Goal: Information Seeking & Learning: Learn about a topic

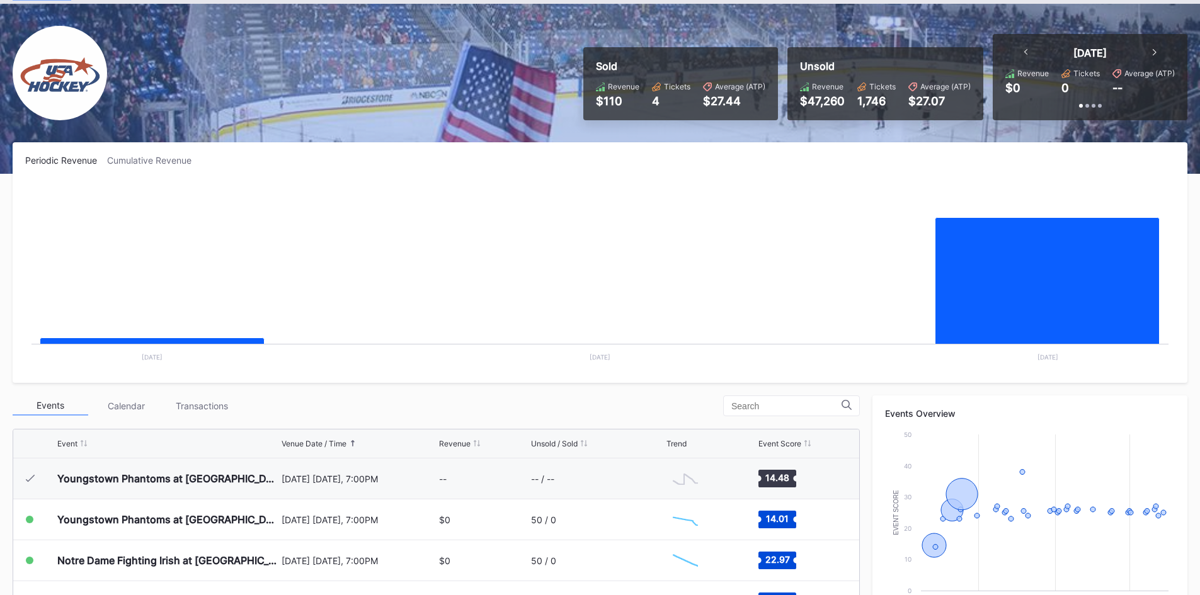
scroll to position [41, 0]
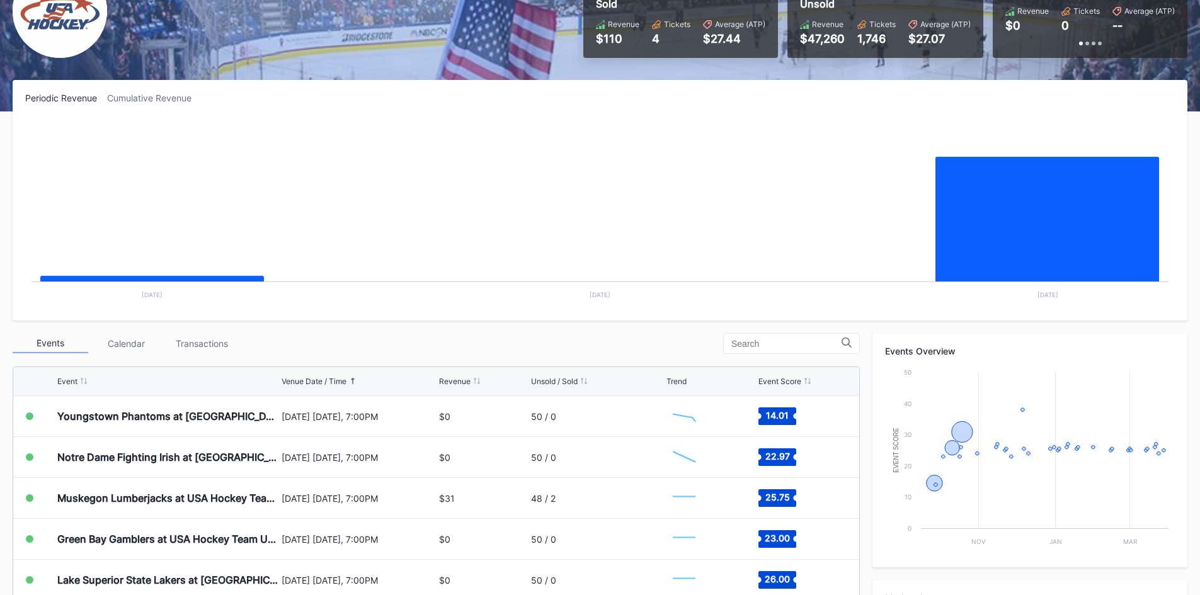
scroll to position [126, 0]
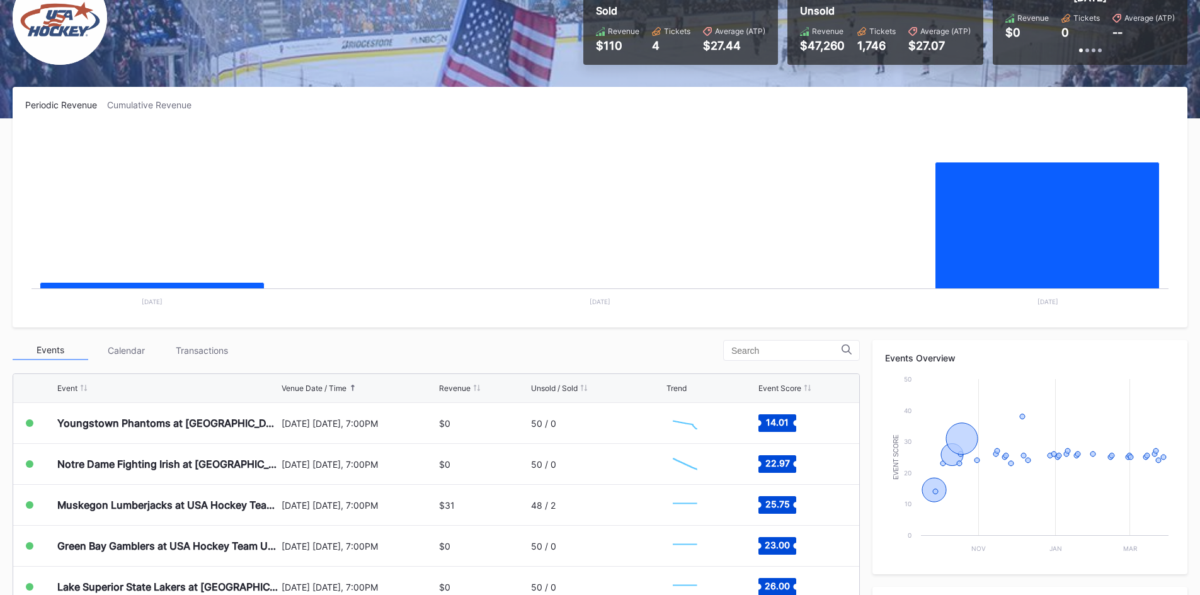
scroll to position [126, 0]
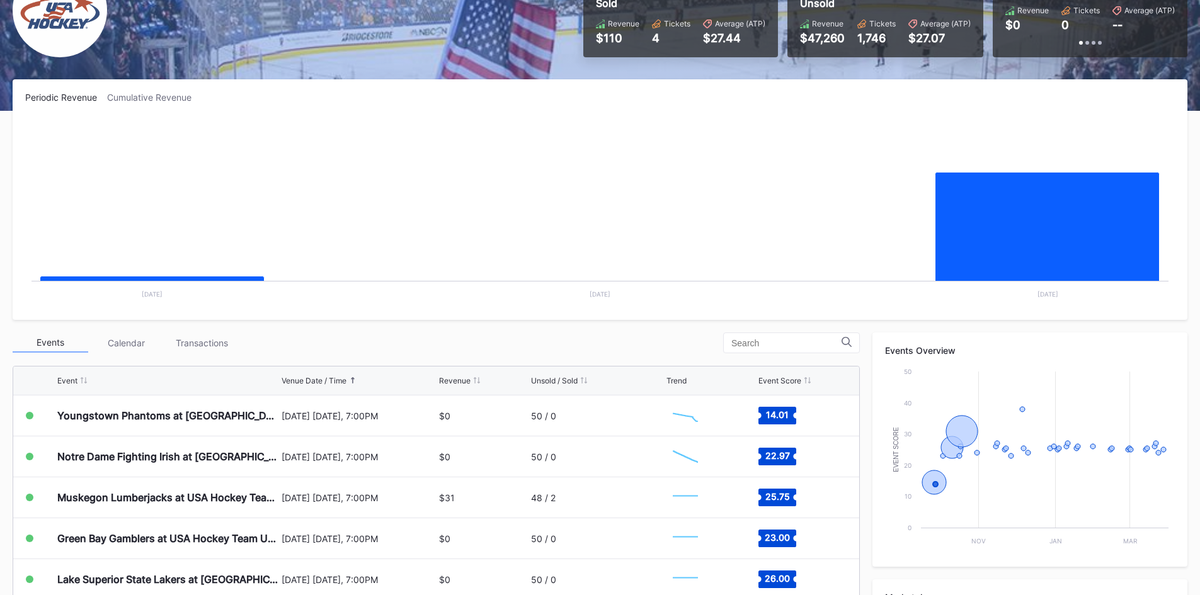
click at [500, 305] on rect "Chart title" at bounding box center [599, 212] width 1149 height 189
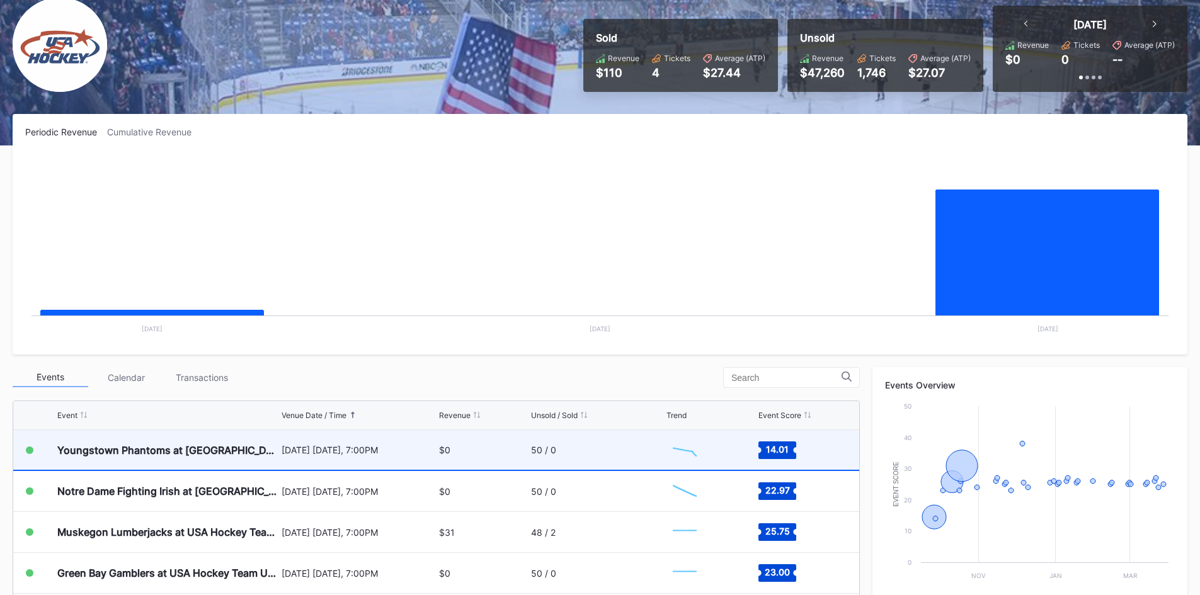
scroll to position [252, 0]
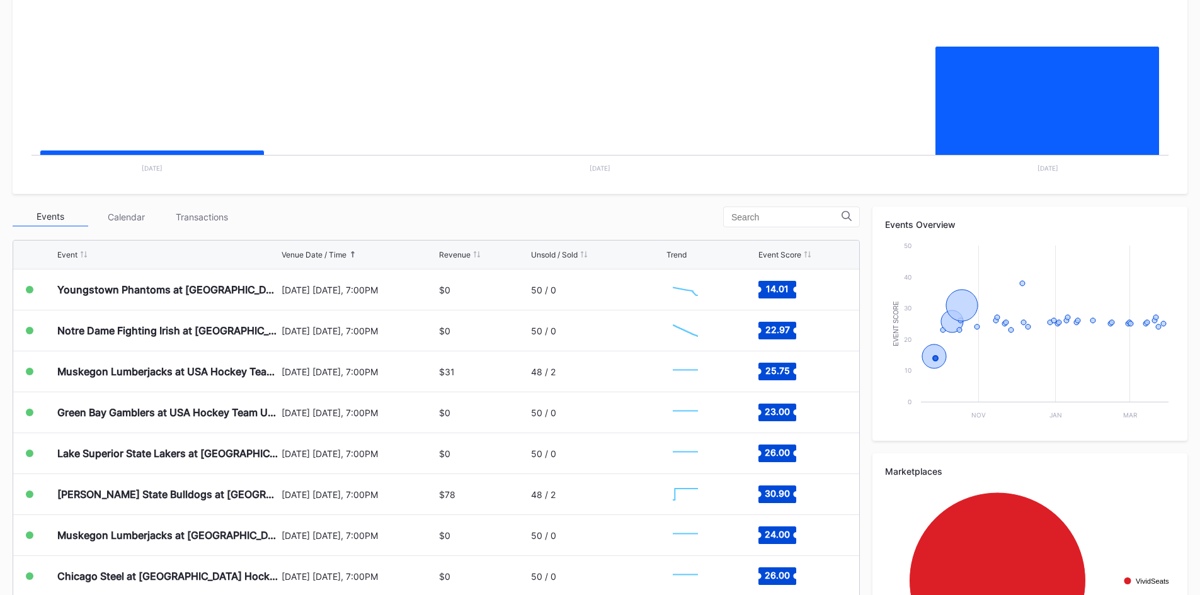
click at [615, 161] on rect "Chart title" at bounding box center [599, 86] width 1149 height 189
drag, startPoint x: 608, startPoint y: 168, endPoint x: 600, endPoint y: 169, distance: 8.3
click at [600, 169] on text "[DATE]" at bounding box center [599, 168] width 21 height 8
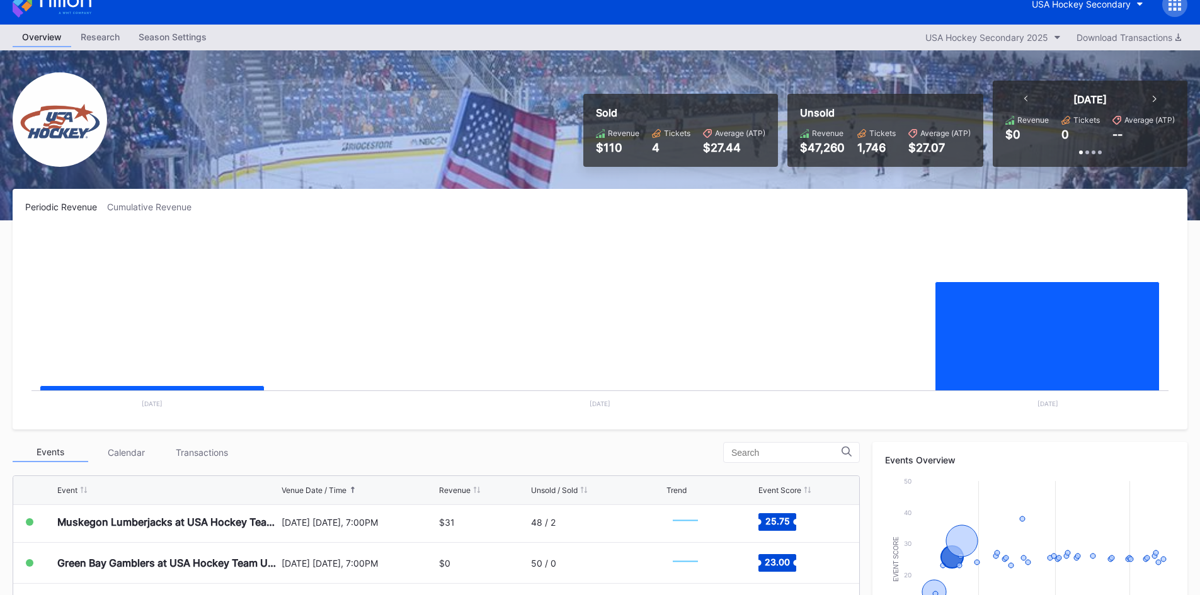
scroll to position [0, 0]
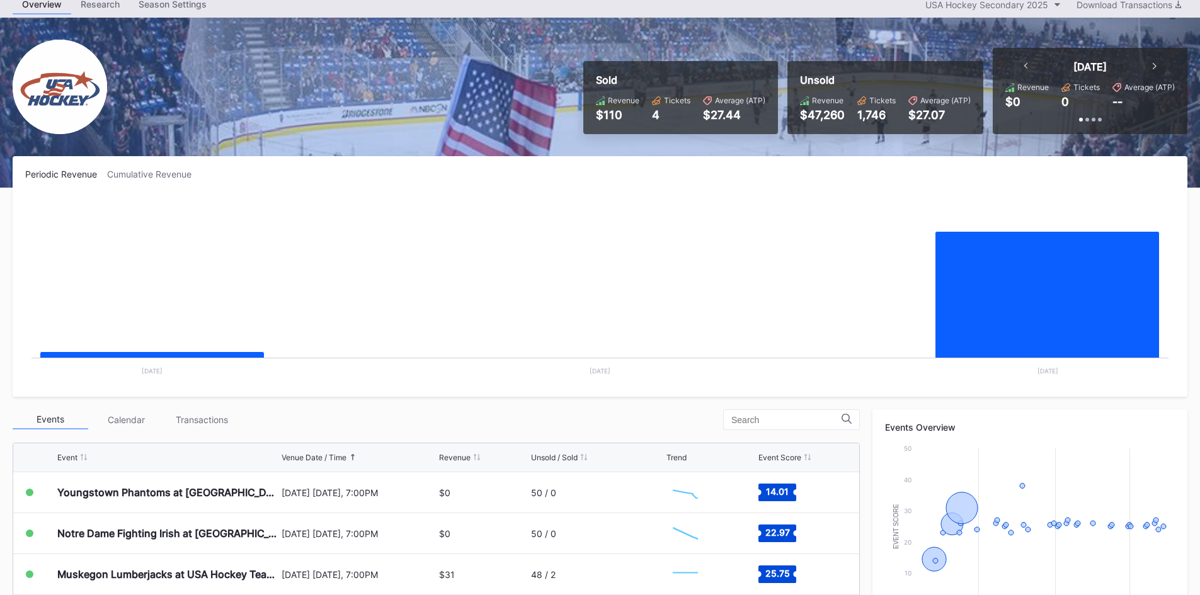
scroll to position [126, 0]
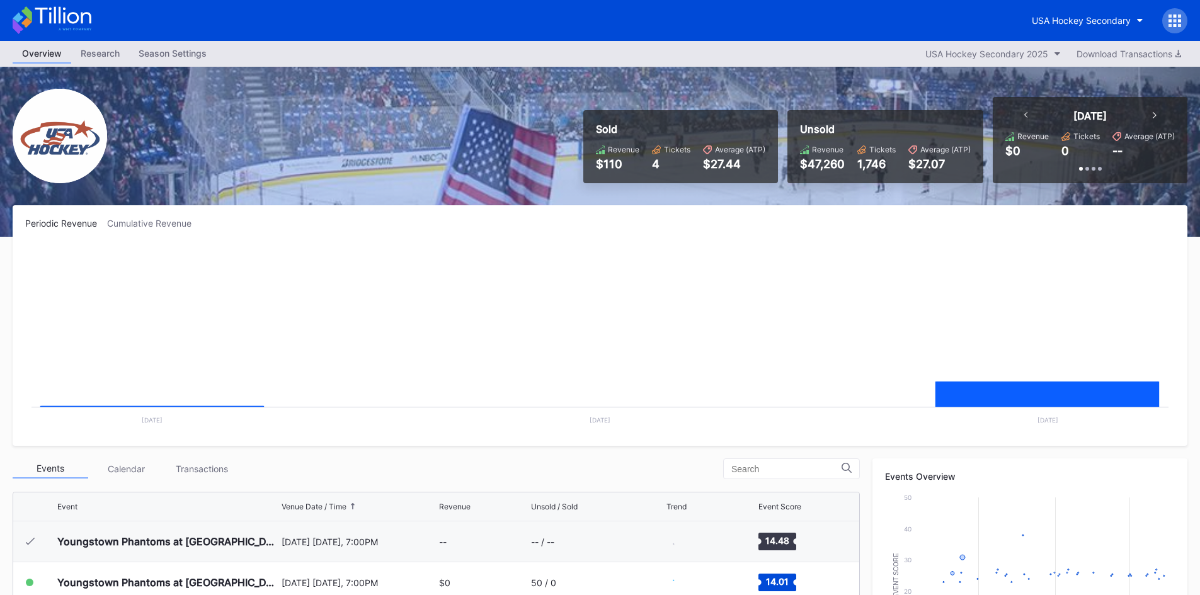
scroll to position [41, 0]
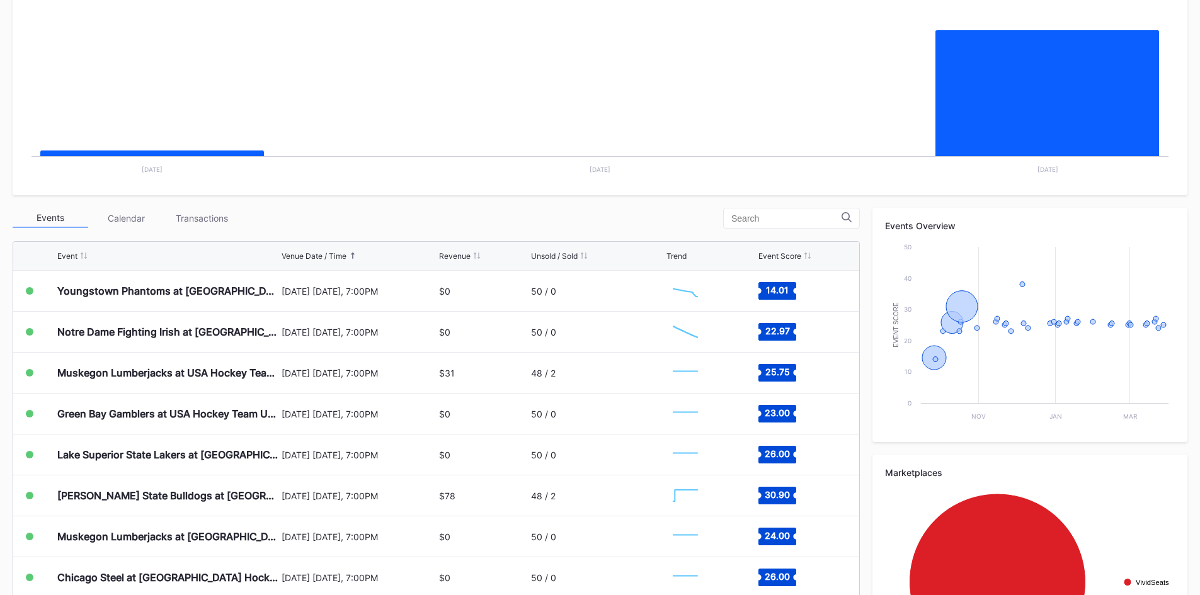
scroll to position [252, 0]
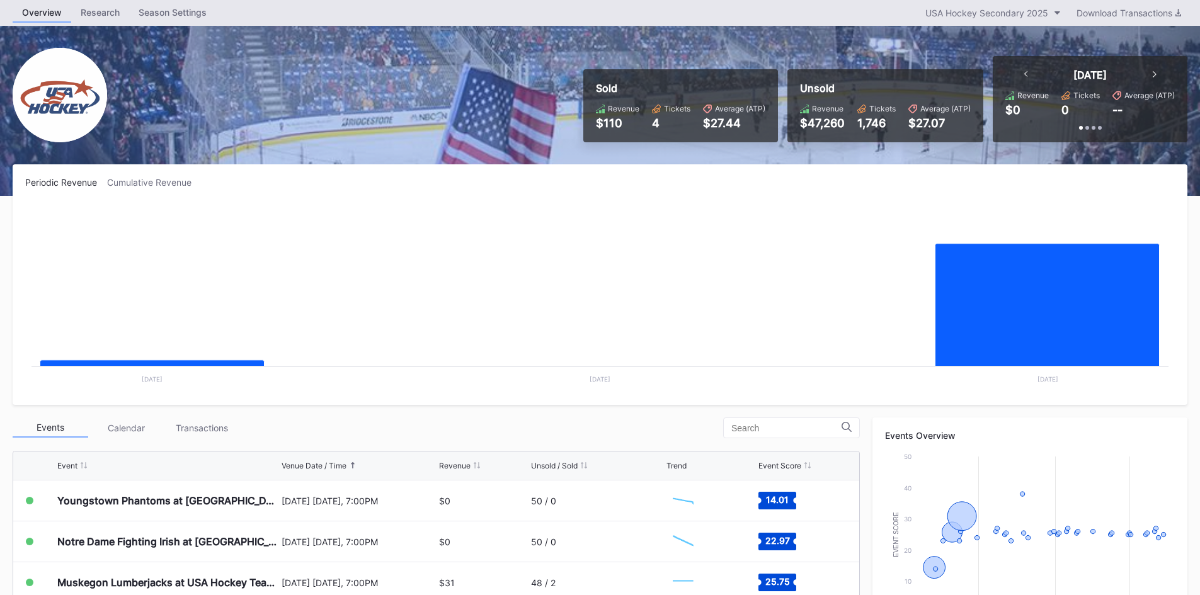
scroll to position [63, 0]
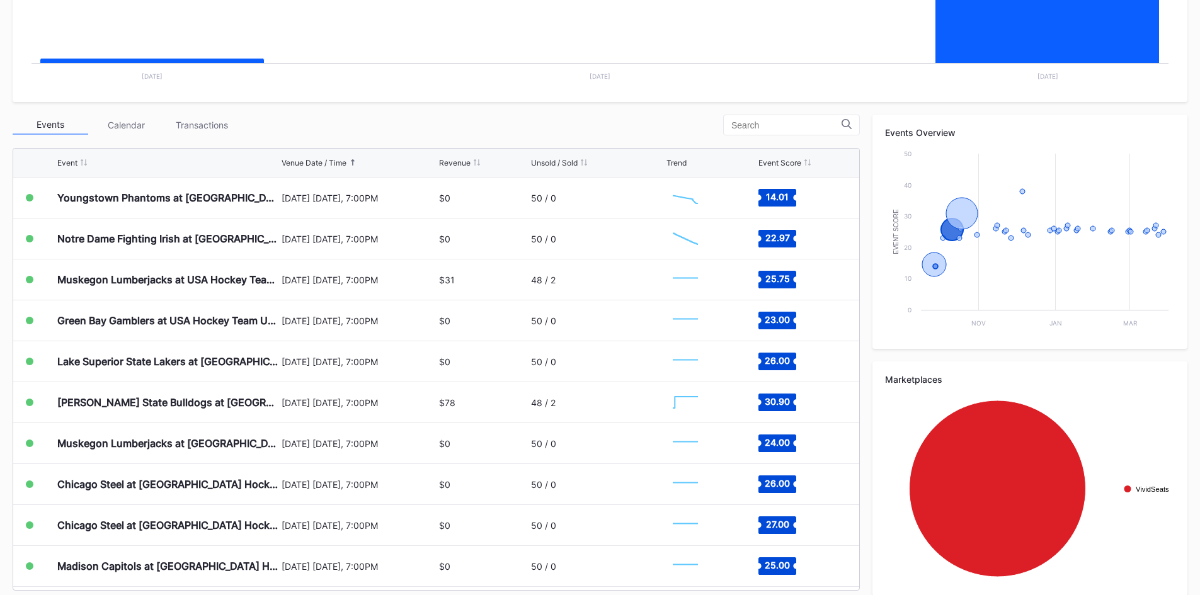
scroll to position [357, 0]
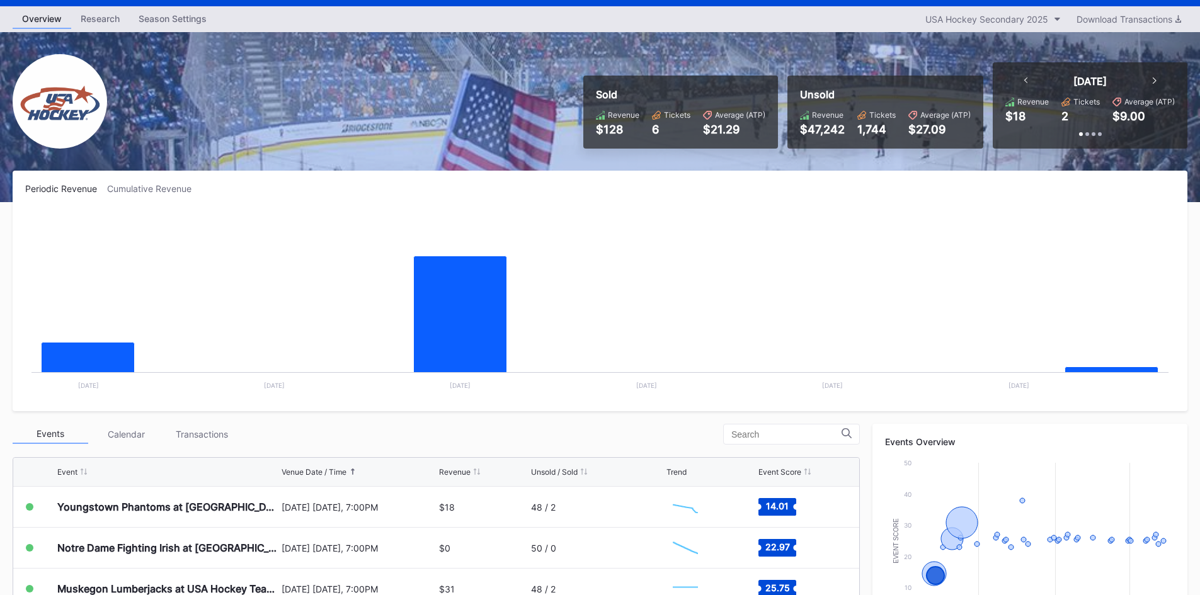
scroll to position [63, 0]
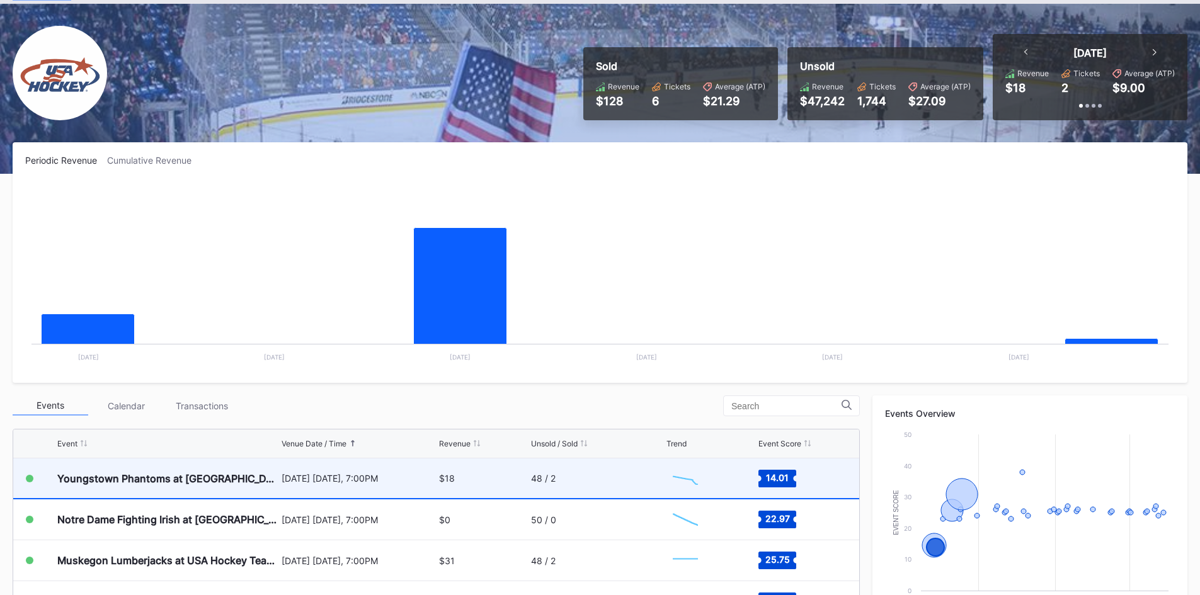
click at [501, 477] on div "$18" at bounding box center [483, 478] width 88 height 40
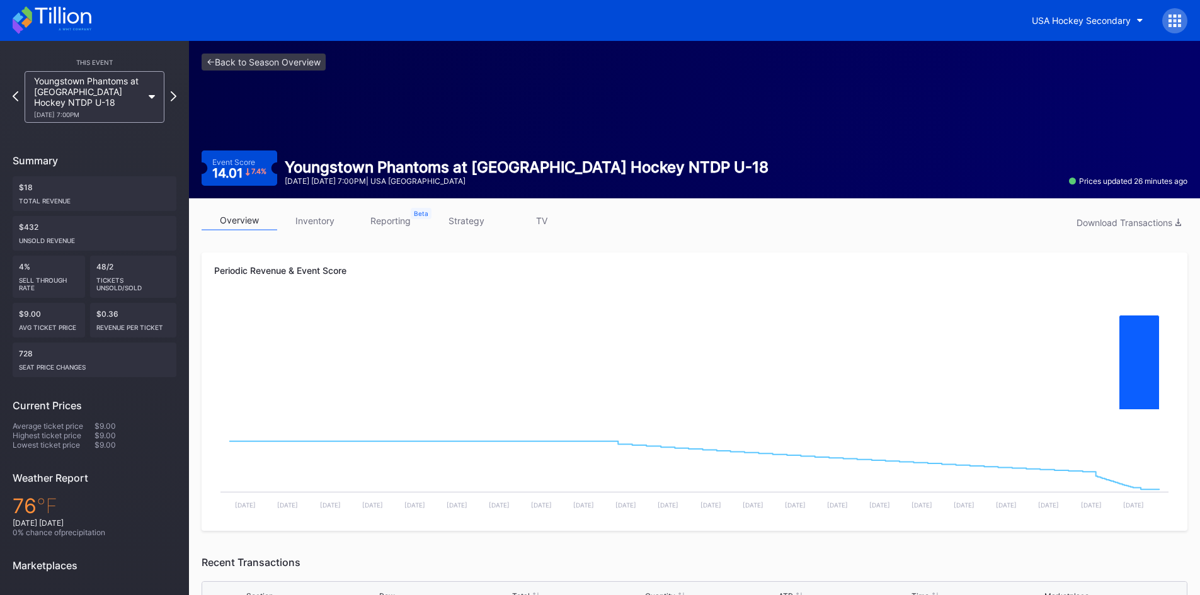
click at [310, 222] on link "inventory" at bounding box center [315, 221] width 76 height 20
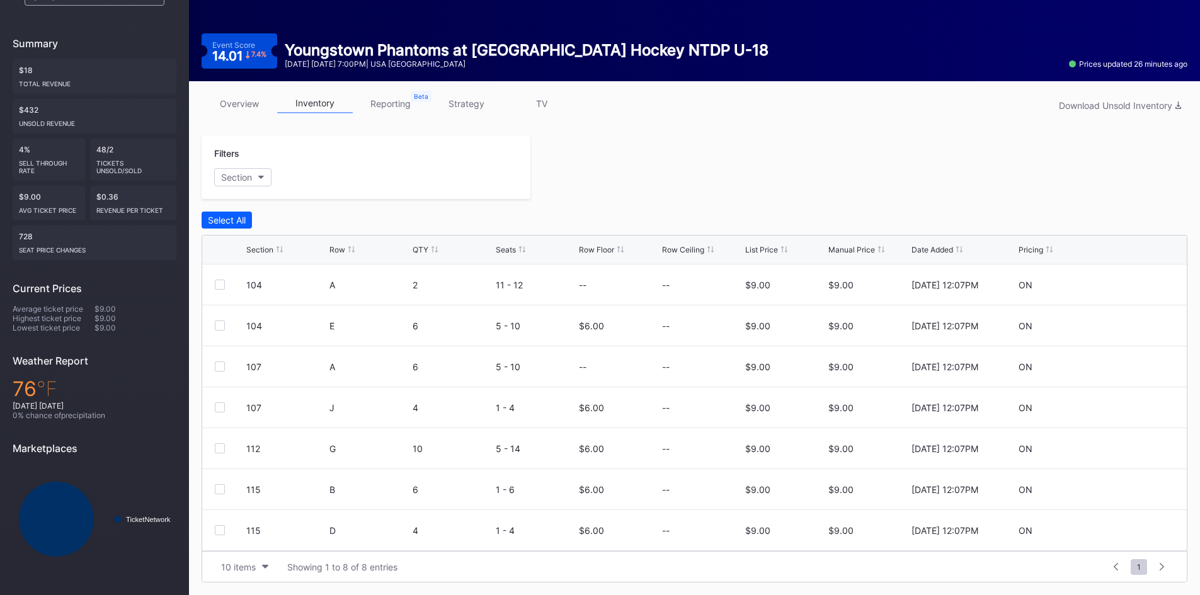
click at [252, 106] on link "overview" at bounding box center [240, 104] width 76 height 20
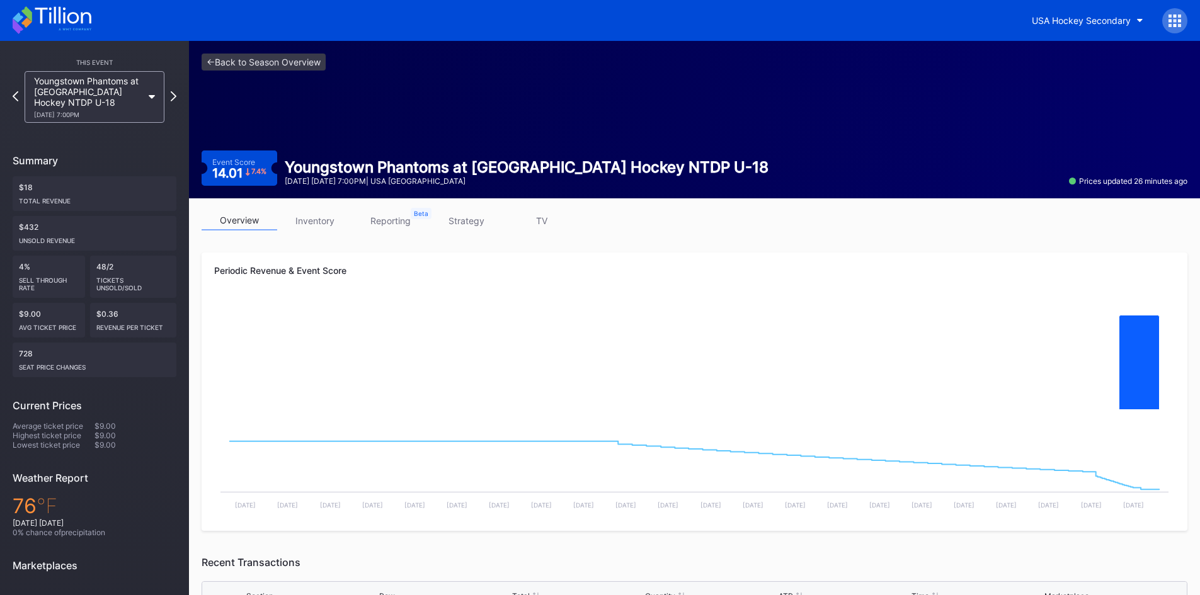
click at [67, 13] on icon at bounding box center [52, 20] width 79 height 28
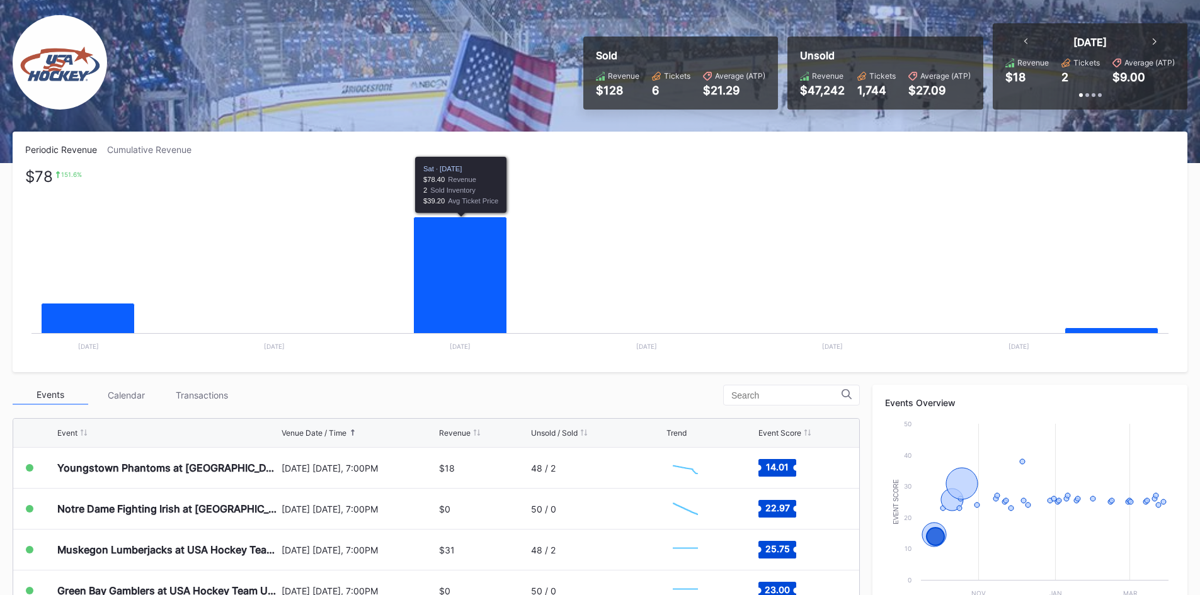
scroll to position [63, 0]
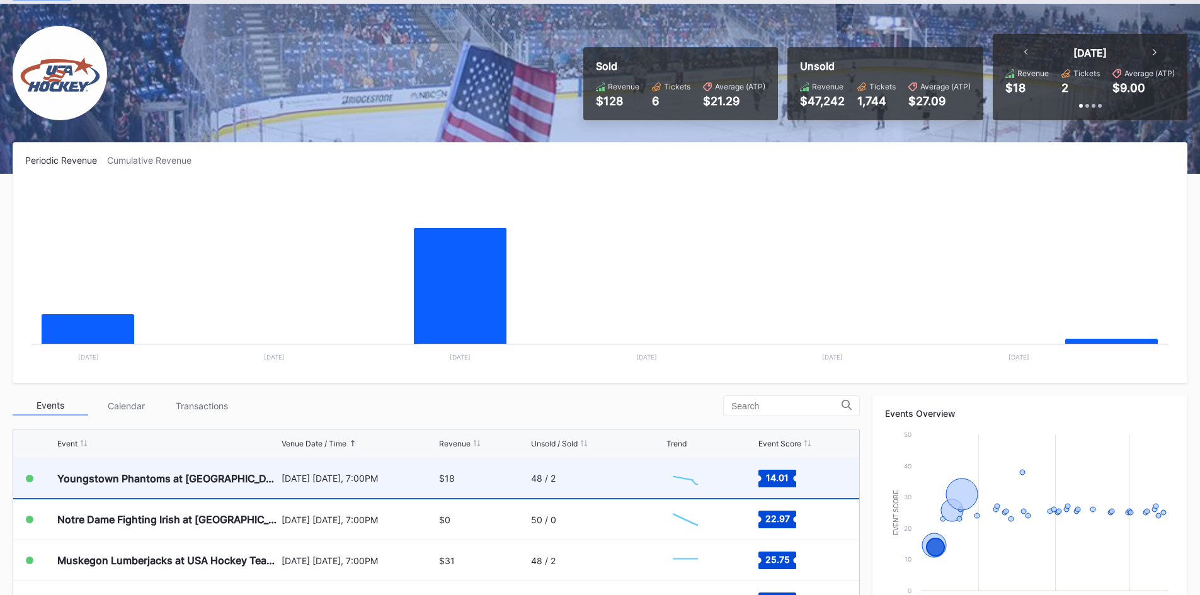
click at [302, 479] on div "[DATE] [DATE], 7:00PM" at bounding box center [358, 478] width 155 height 11
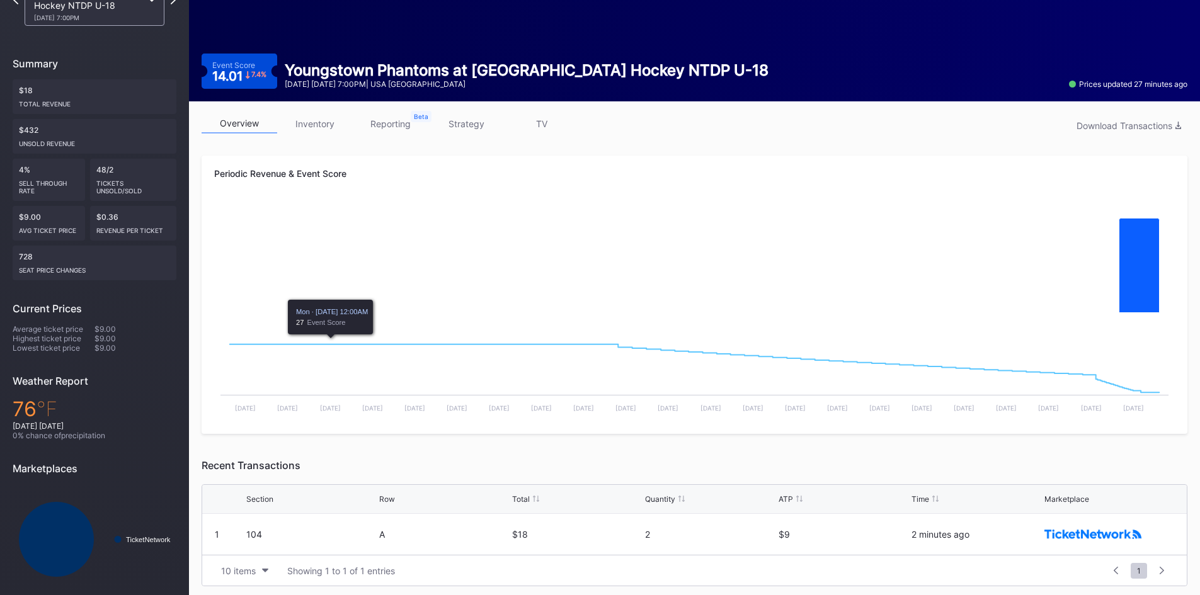
scroll to position [101, 0]
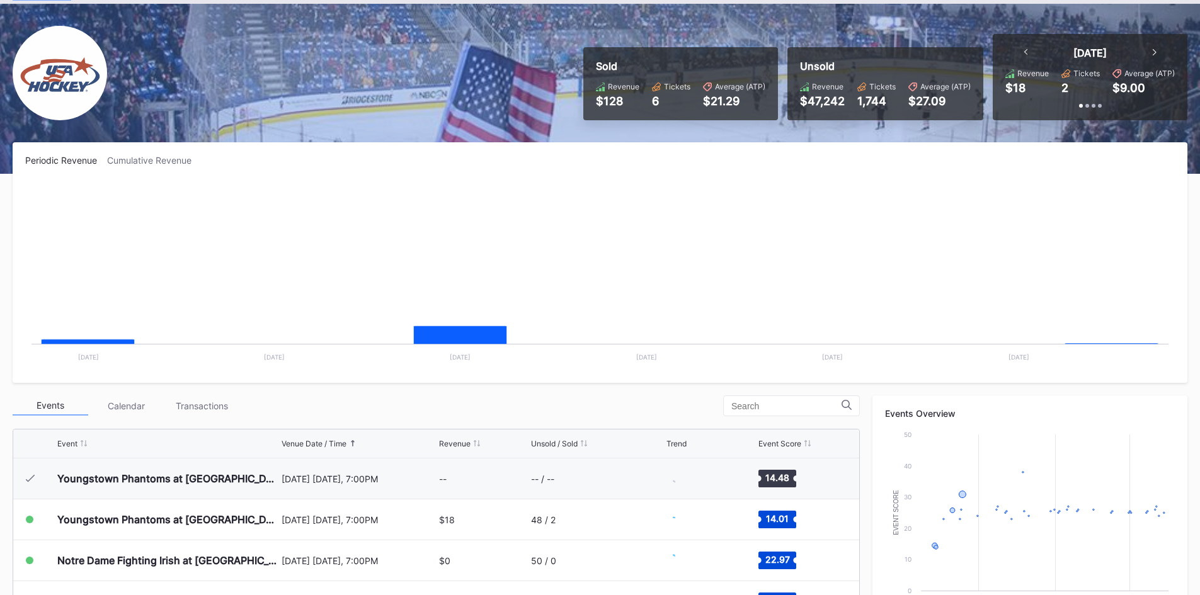
scroll to position [41, 0]
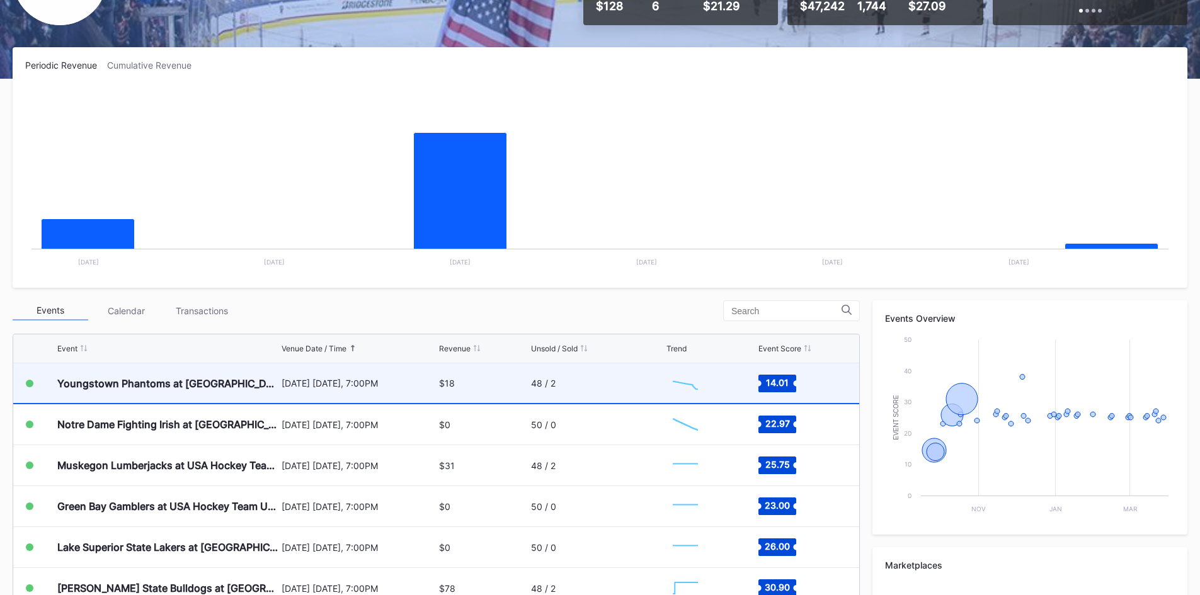
scroll to position [189, 0]
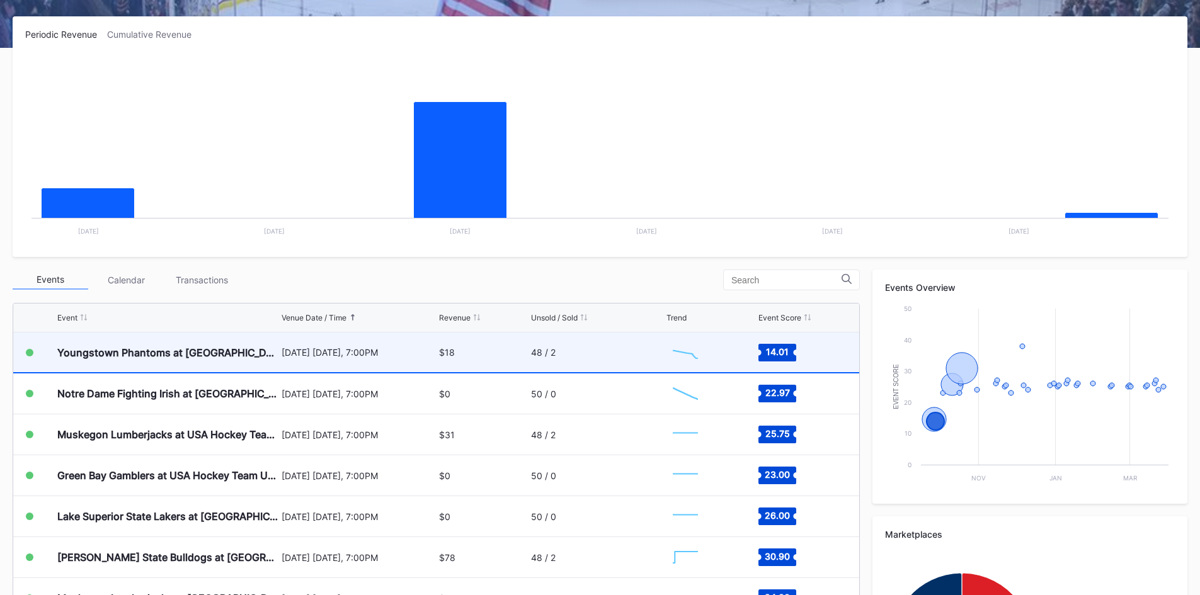
click at [505, 351] on div "$18" at bounding box center [483, 352] width 88 height 40
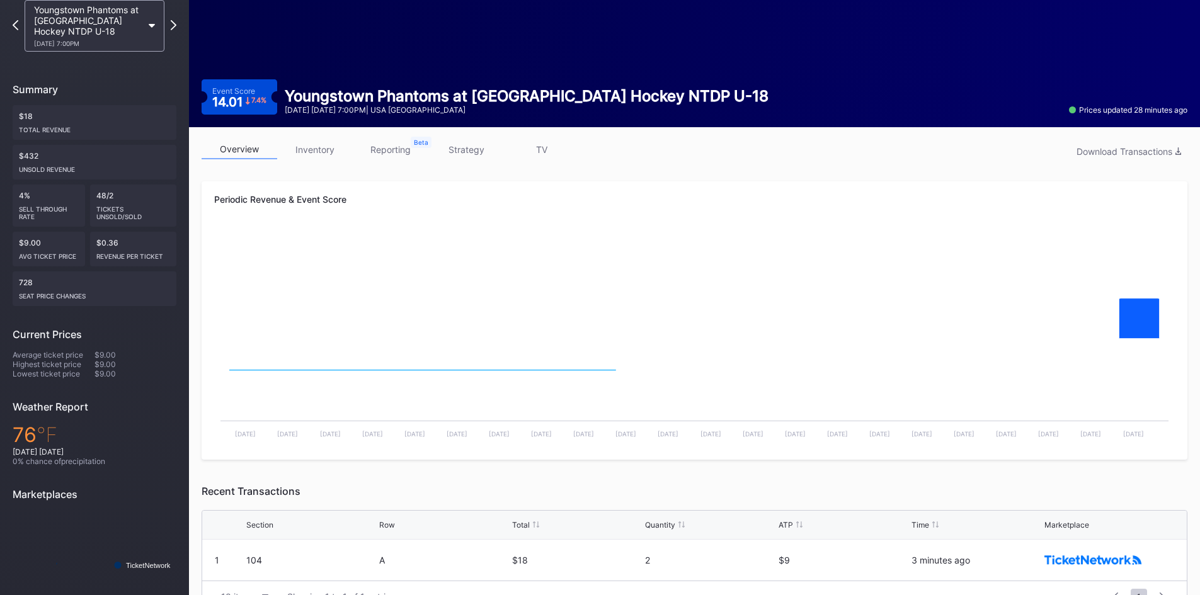
scroll to position [101, 0]
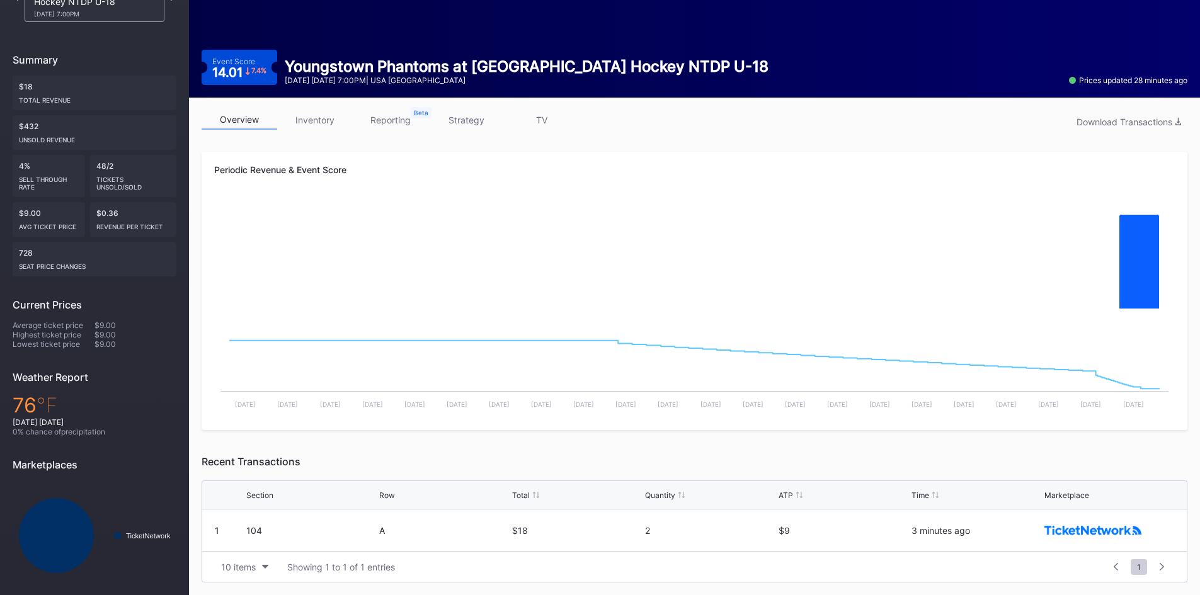
click at [652, 530] on div "2" at bounding box center [710, 530] width 130 height 11
click at [270, 564] on button "10 items" at bounding box center [245, 567] width 60 height 17
click at [266, 566] on icon "button" at bounding box center [265, 567] width 6 height 4
click at [869, 537] on div "$9" at bounding box center [843, 530] width 130 height 41
click at [310, 117] on link "inventory" at bounding box center [315, 120] width 76 height 20
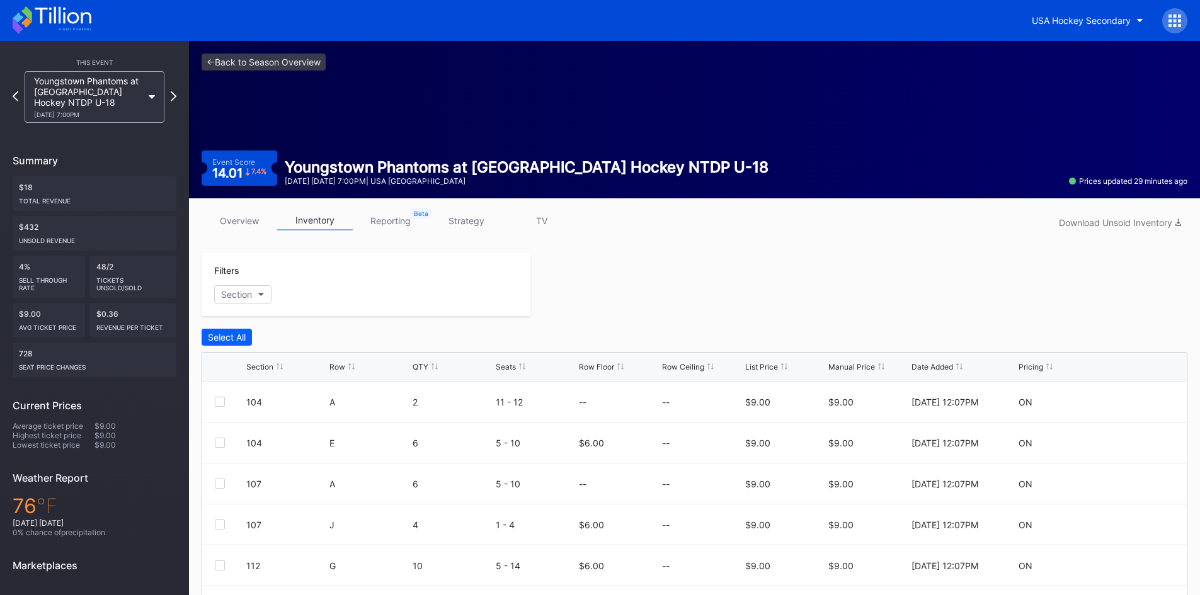
click at [392, 222] on link "reporting" at bounding box center [391, 221] width 76 height 20
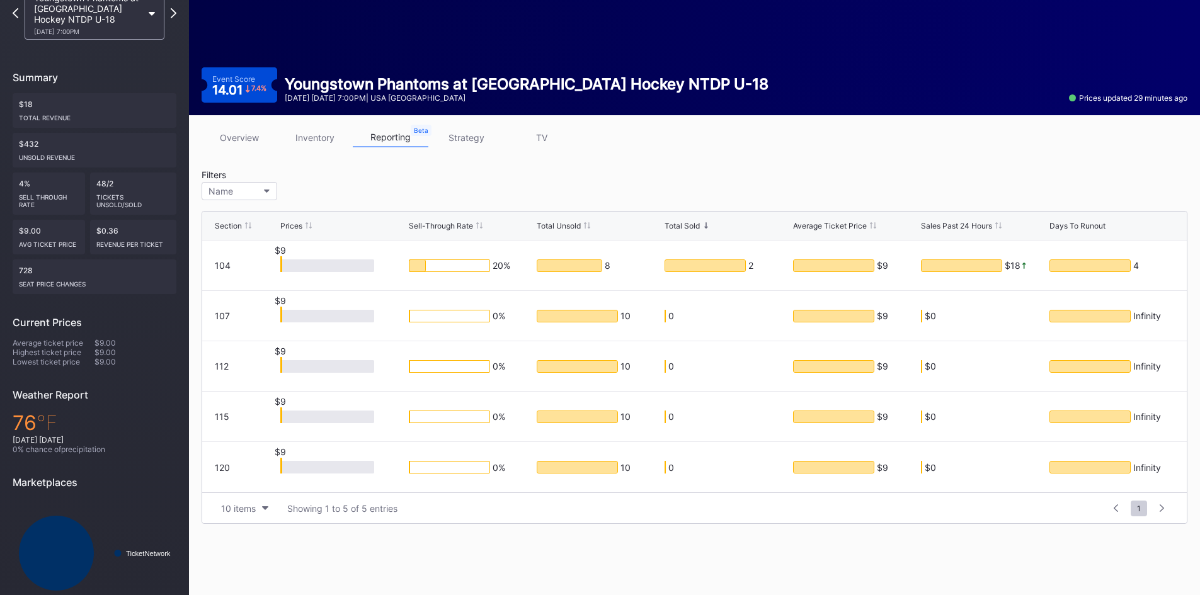
scroll to position [98, 0]
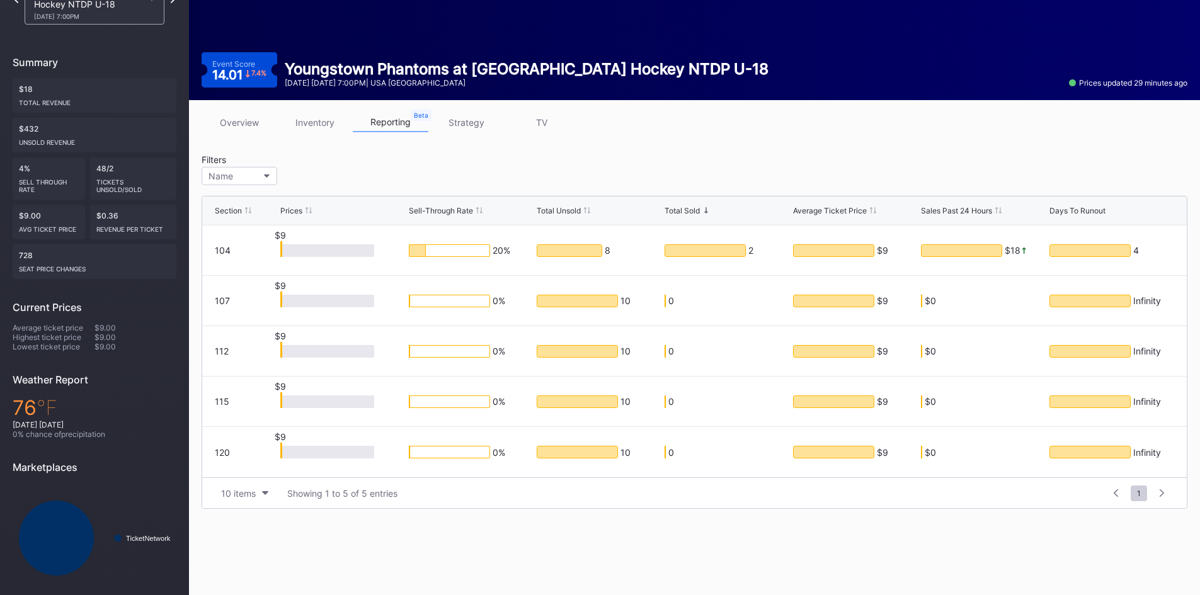
click at [1090, 252] on div "4" at bounding box center [1090, 250] width 80 height 11
click at [1115, 495] on icon at bounding box center [1115, 493] width 4 height 8
click at [461, 124] on link "strategy" at bounding box center [466, 123] width 76 height 20
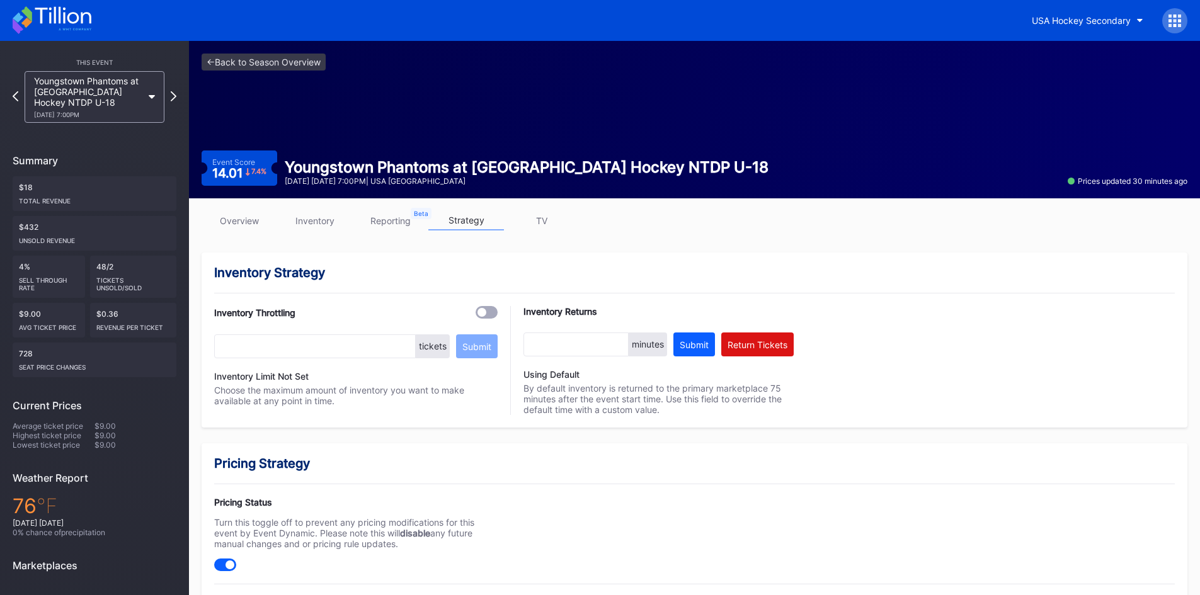
click at [539, 221] on link "TV" at bounding box center [542, 221] width 76 height 20
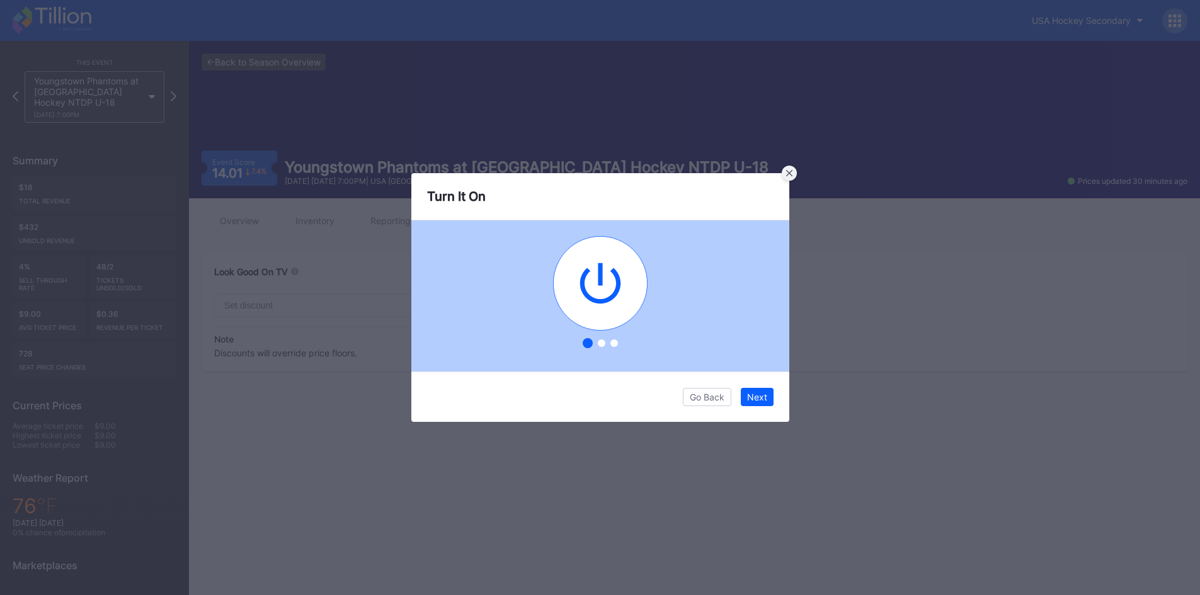
click at [787, 169] on div at bounding box center [789, 173] width 15 height 15
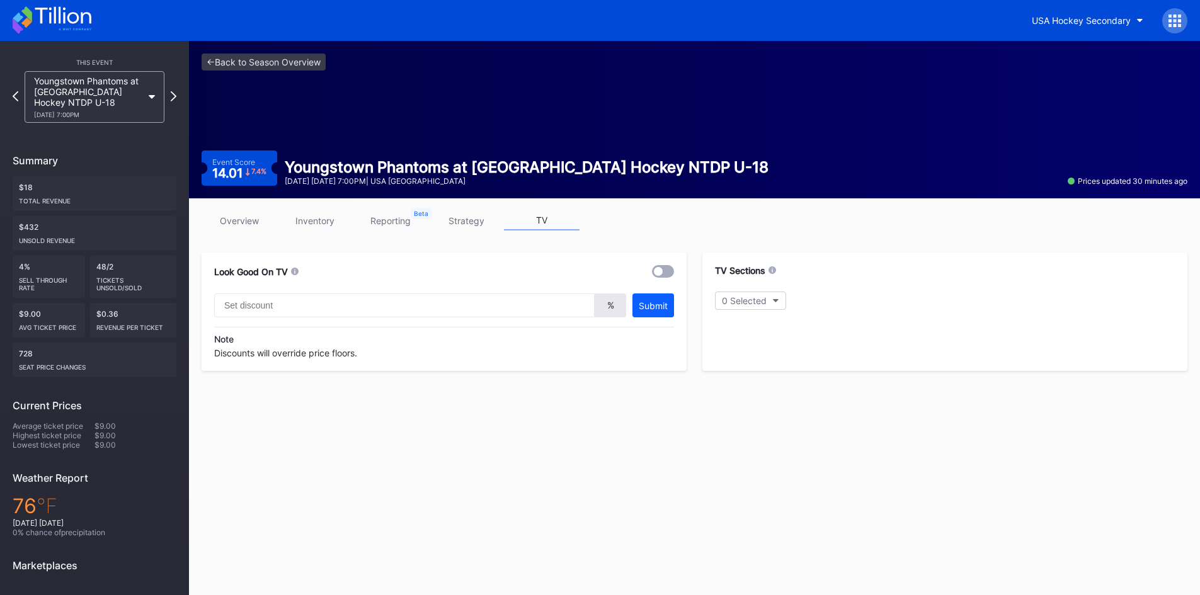
click at [462, 222] on link "strategy" at bounding box center [466, 221] width 76 height 20
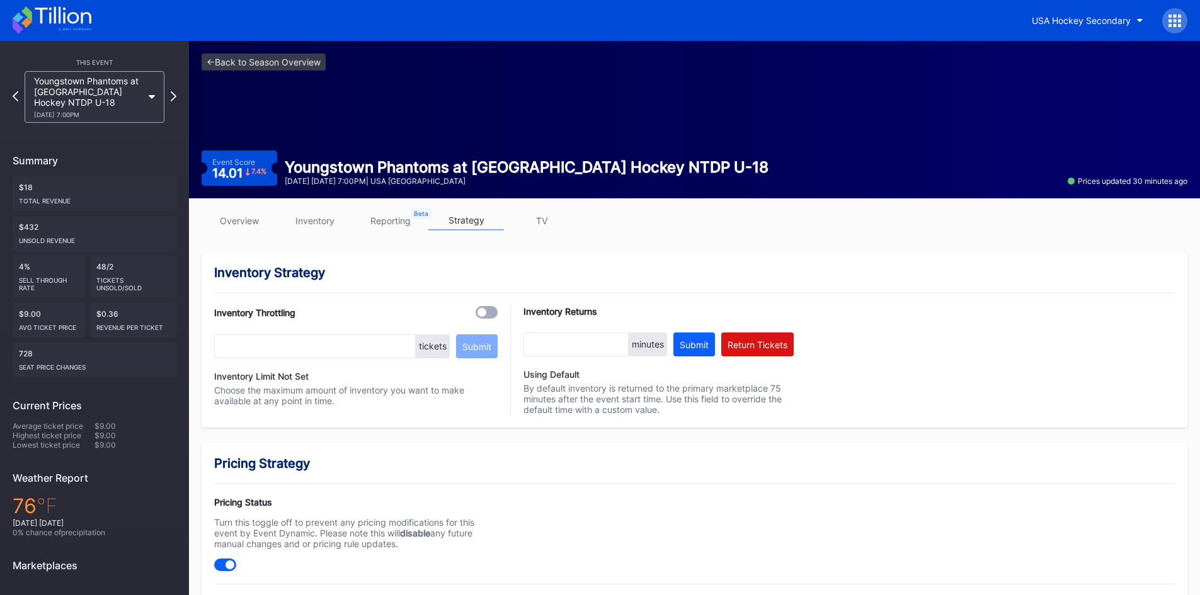
click at [329, 223] on link "inventory" at bounding box center [315, 221] width 76 height 20
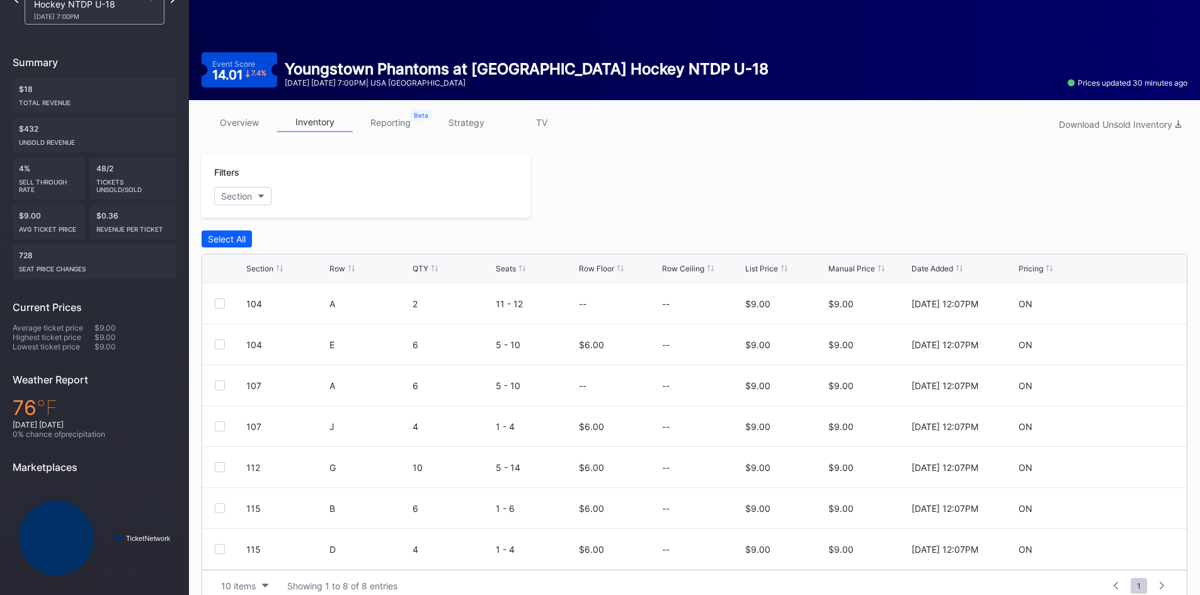
scroll to position [117, 0]
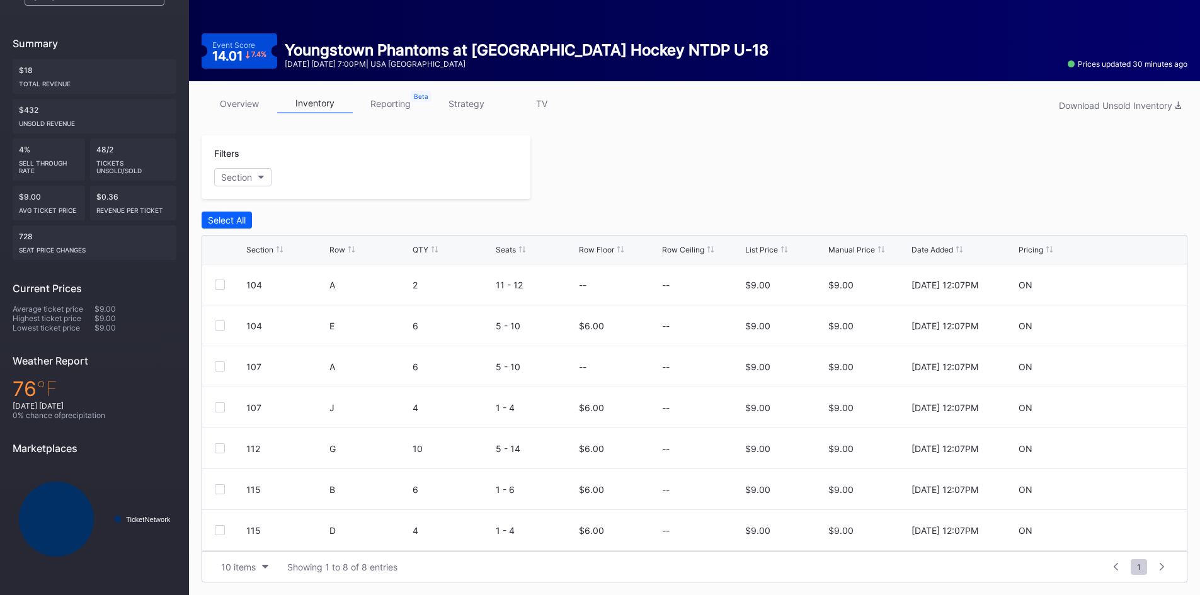
click at [588, 182] on div at bounding box center [858, 167] width 657 height 64
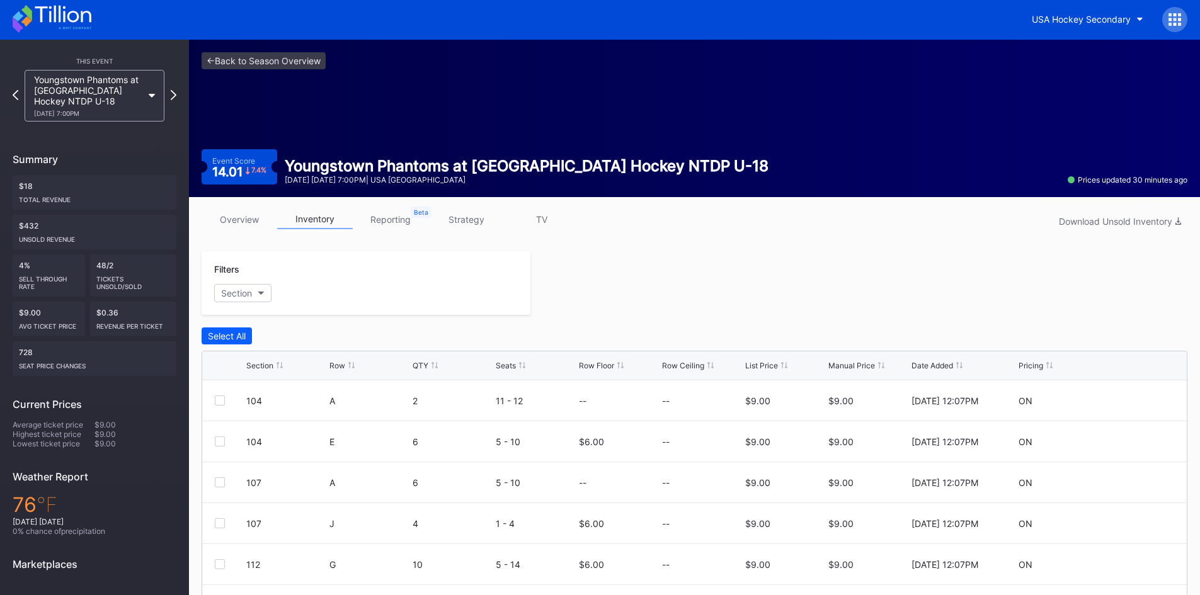
scroll to position [0, 0]
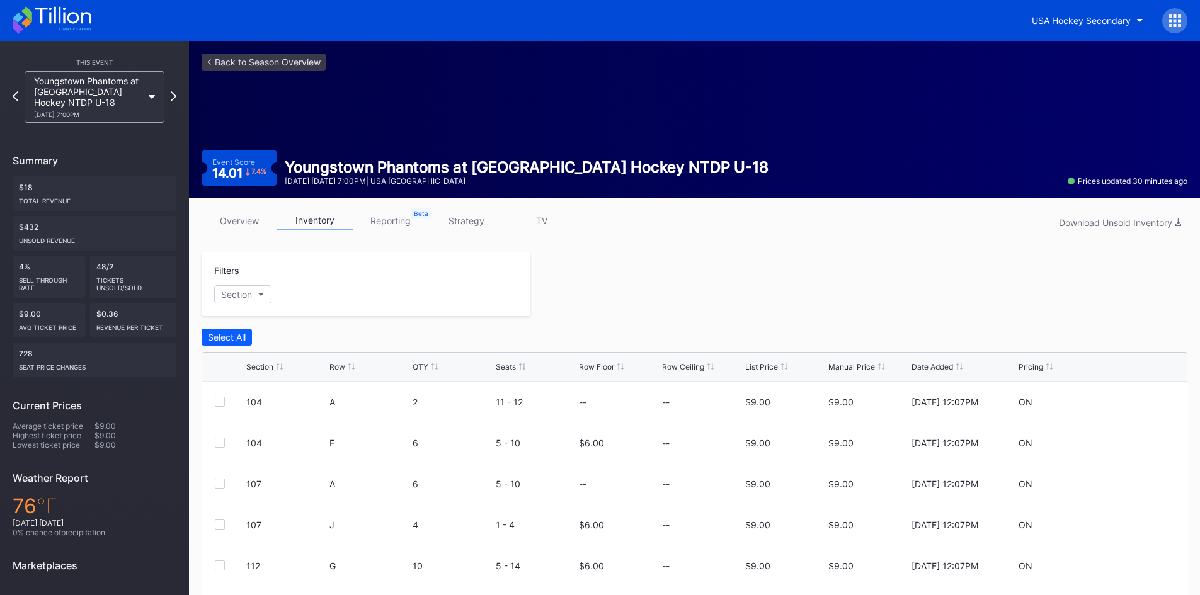
click at [59, 13] on icon at bounding box center [63, 15] width 56 height 17
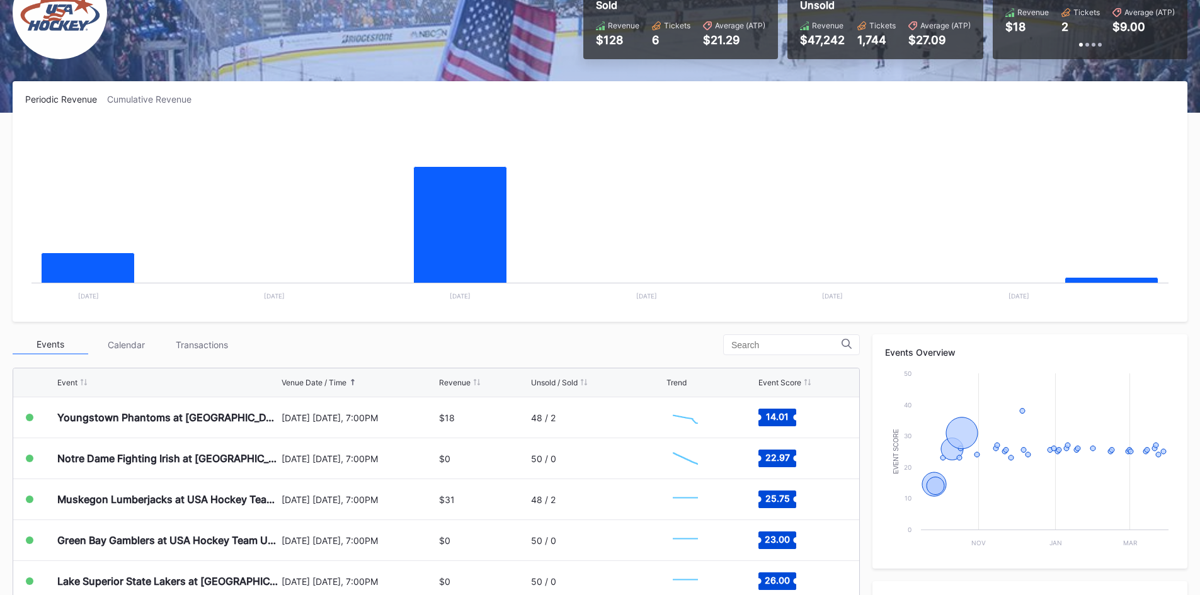
scroll to position [126, 0]
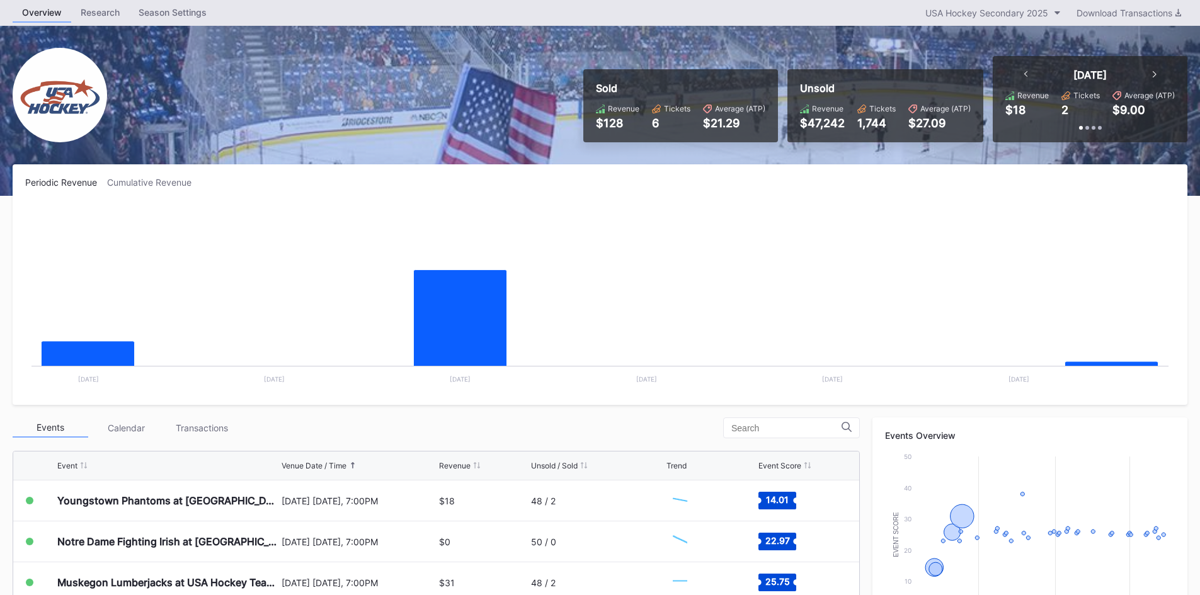
scroll to position [63, 0]
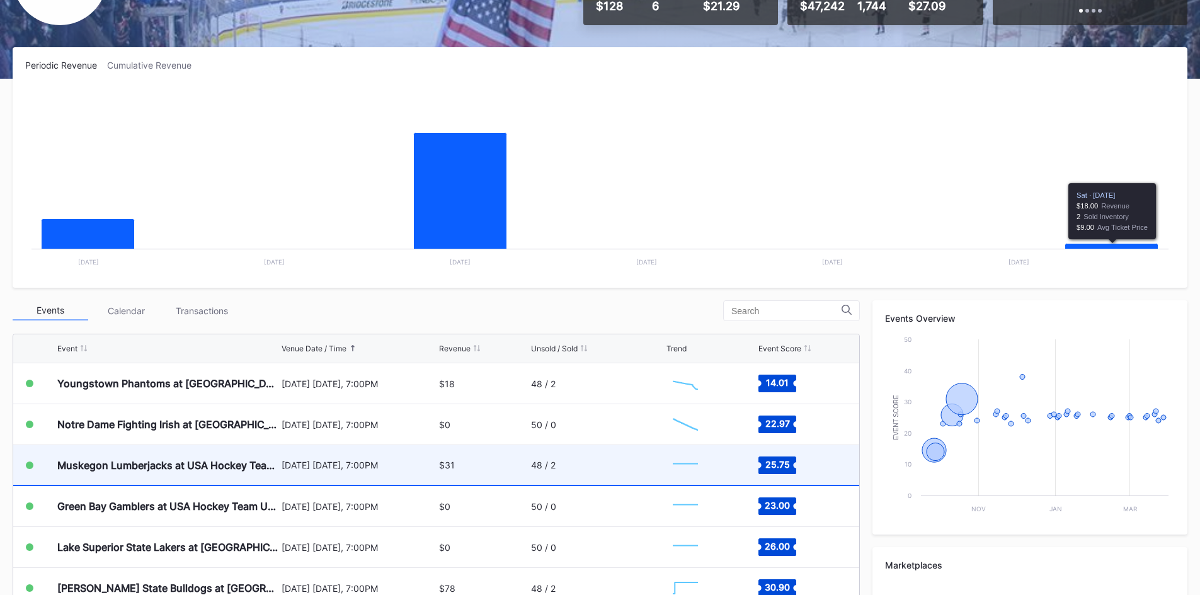
scroll to position [189, 0]
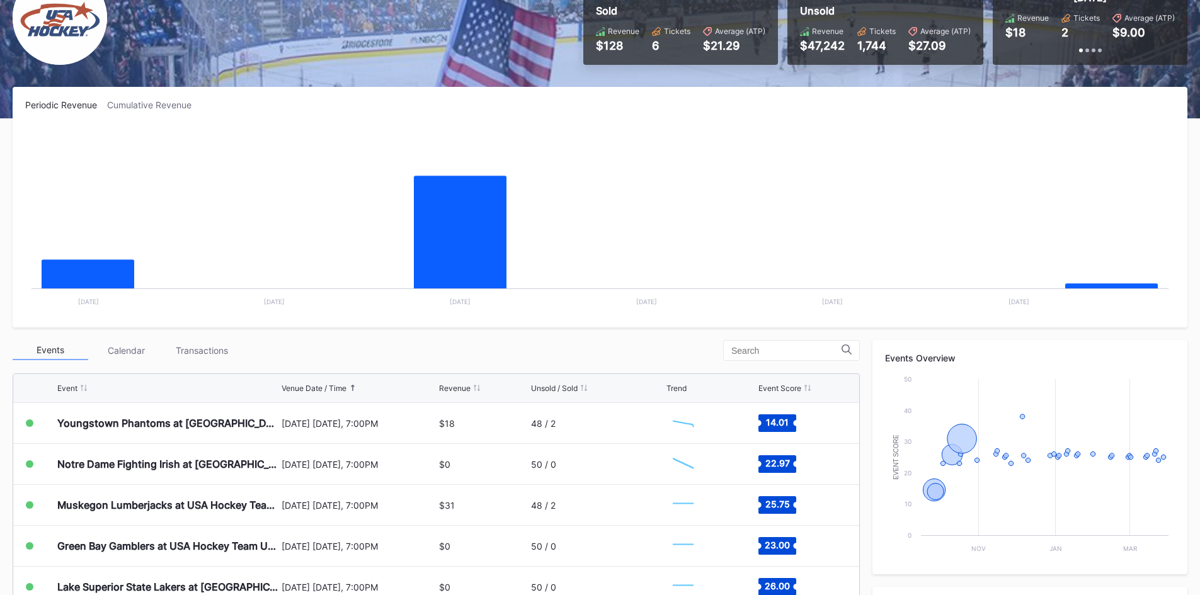
scroll to position [126, 0]
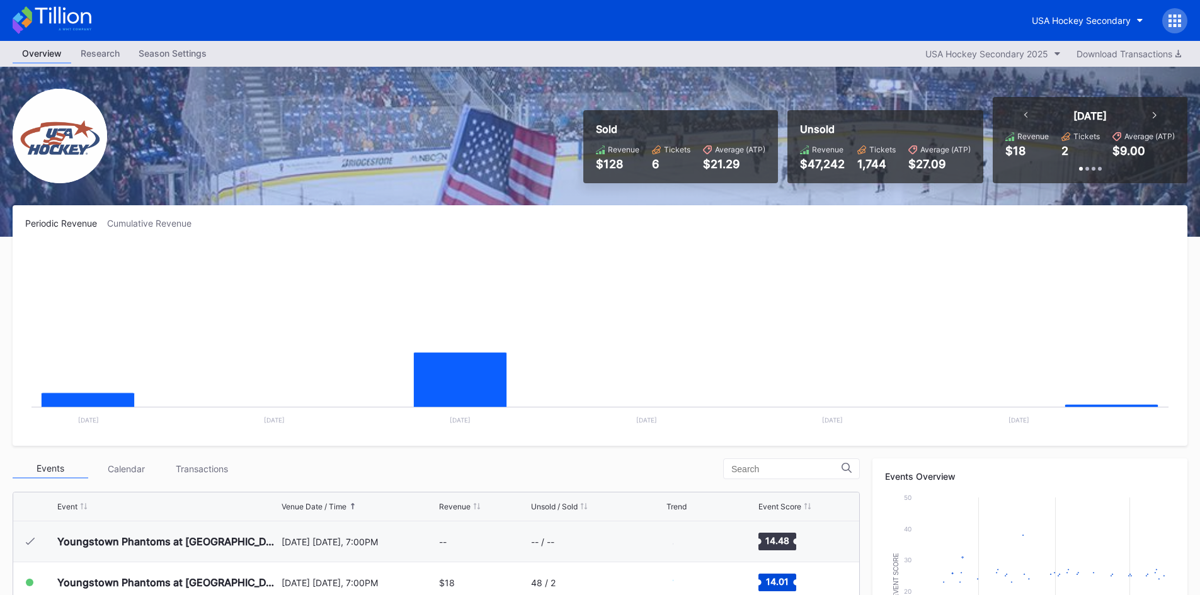
scroll to position [41, 0]
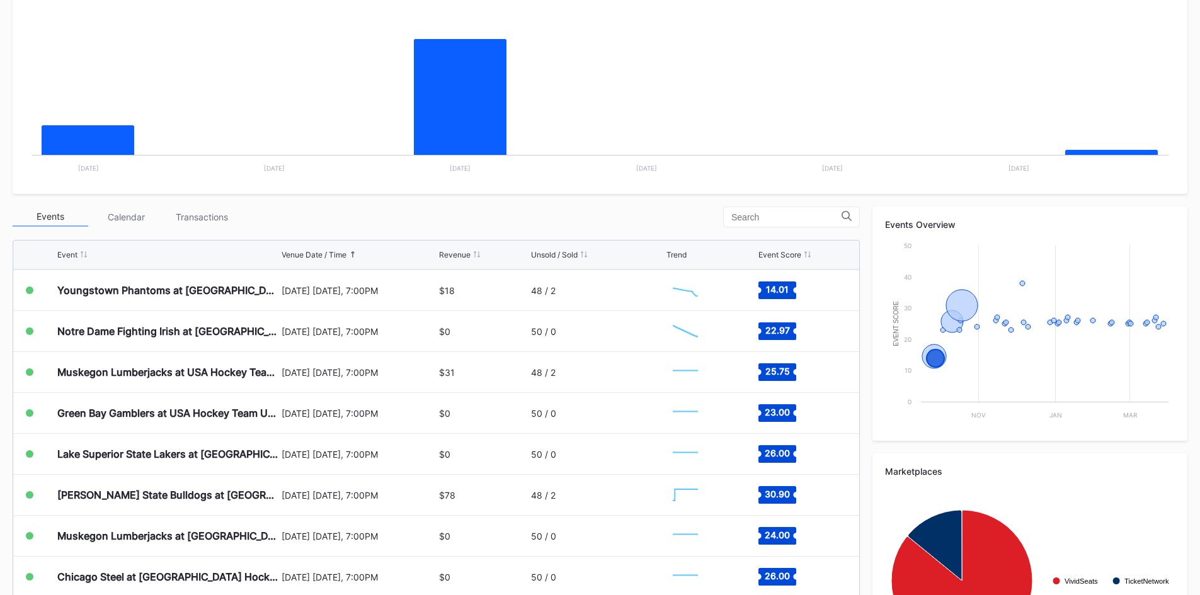
scroll to position [43, 0]
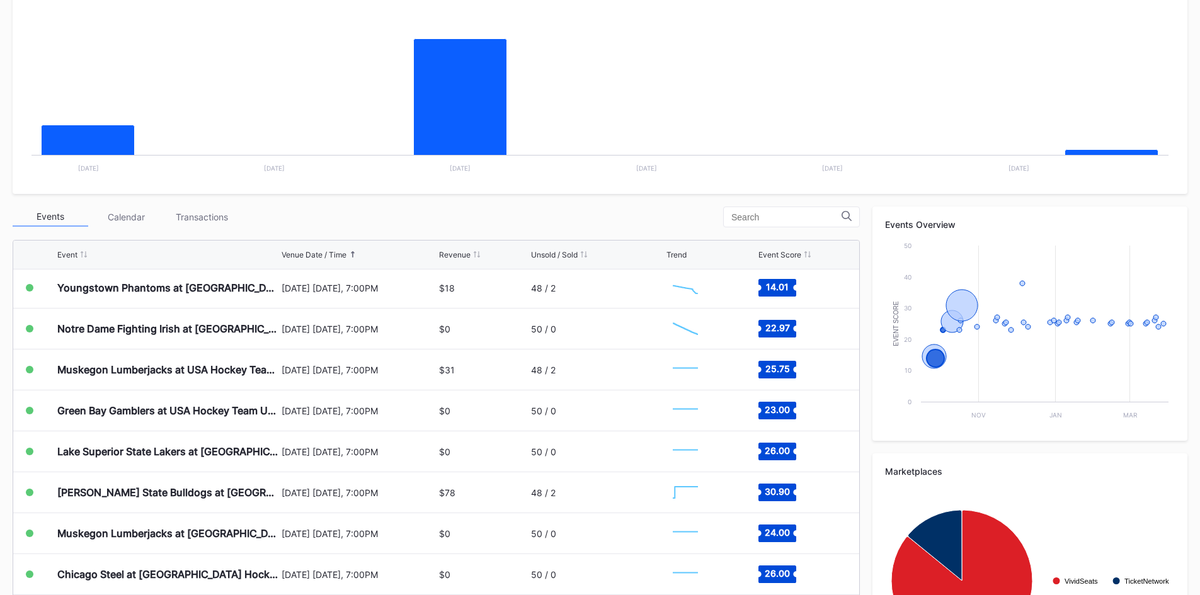
click at [599, 125] on rect "Chart title" at bounding box center [599, 86] width 1149 height 189
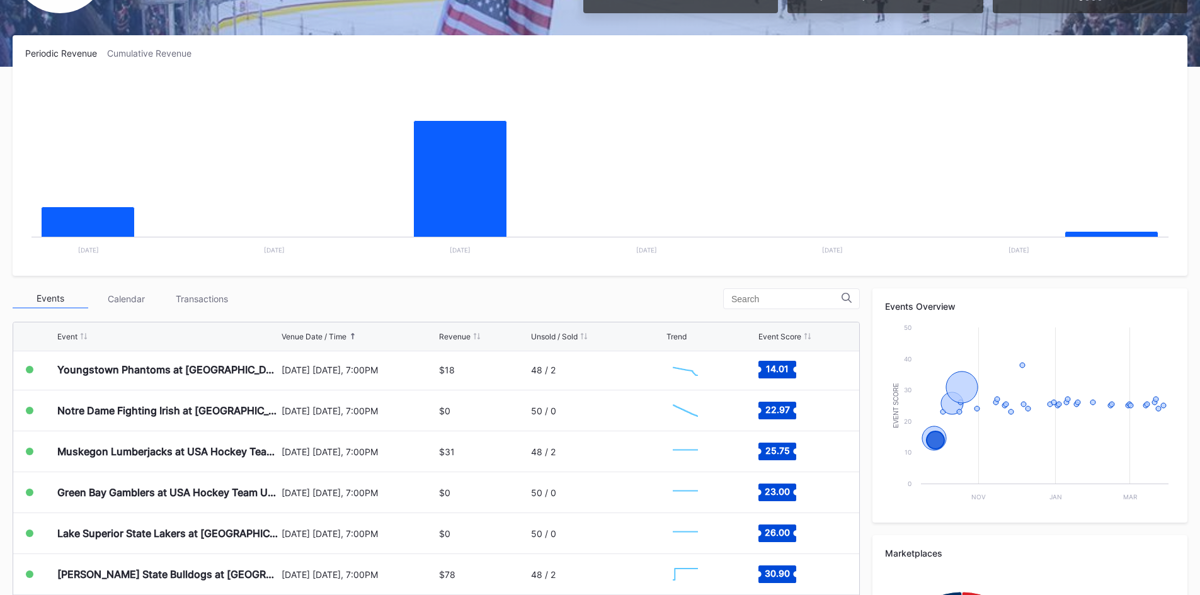
scroll to position [0, 0]
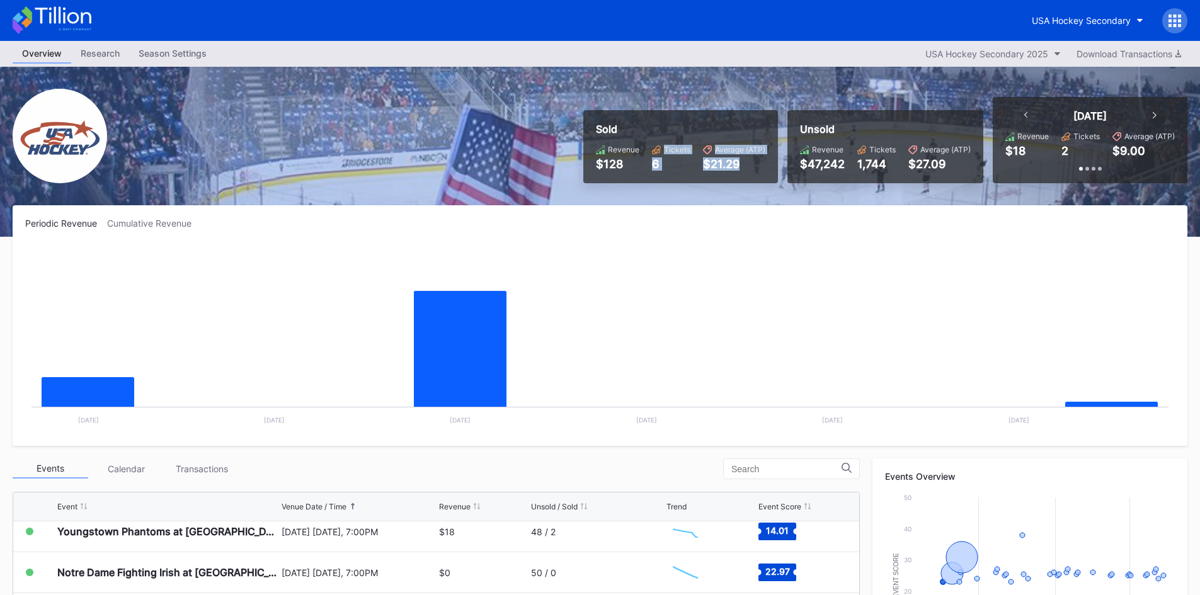
drag, startPoint x: 744, startPoint y: 160, endPoint x: 621, endPoint y: 175, distance: 123.7
click at [623, 170] on div "Revenue $128 Tickets 6 Average (ATP) $21.29" at bounding box center [680, 158] width 169 height 26
click at [671, 269] on rect "Chart title" at bounding box center [599, 338] width 1149 height 189
click at [712, 254] on rect "Chart title" at bounding box center [599, 338] width 1149 height 189
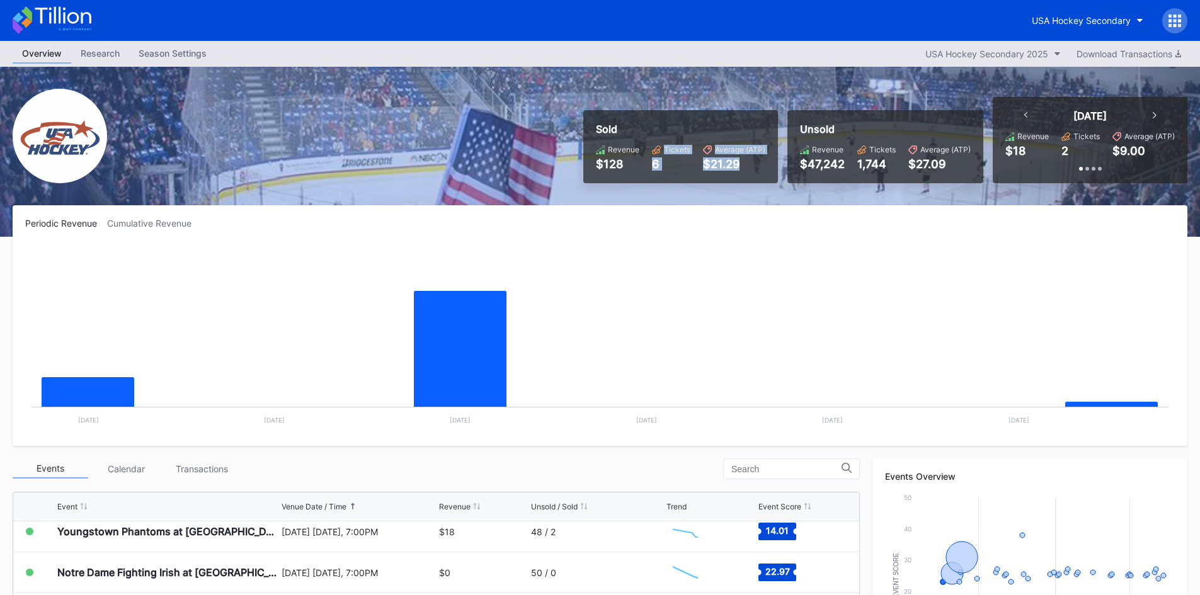
click at [749, 151] on div "Average (ATP)" at bounding box center [740, 149] width 50 height 9
click at [722, 126] on div "Sold" at bounding box center [680, 129] width 169 height 13
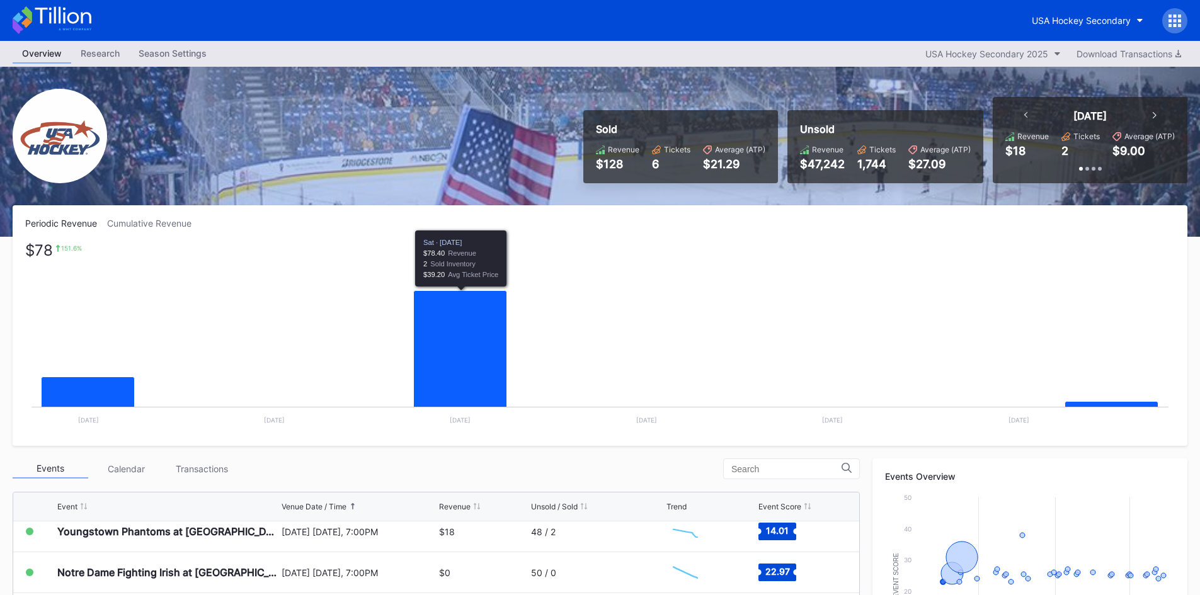
click at [117, 255] on rect "Chart title" at bounding box center [599, 338] width 1149 height 189
click at [661, 329] on rect "Chart title" at bounding box center [599, 338] width 1149 height 189
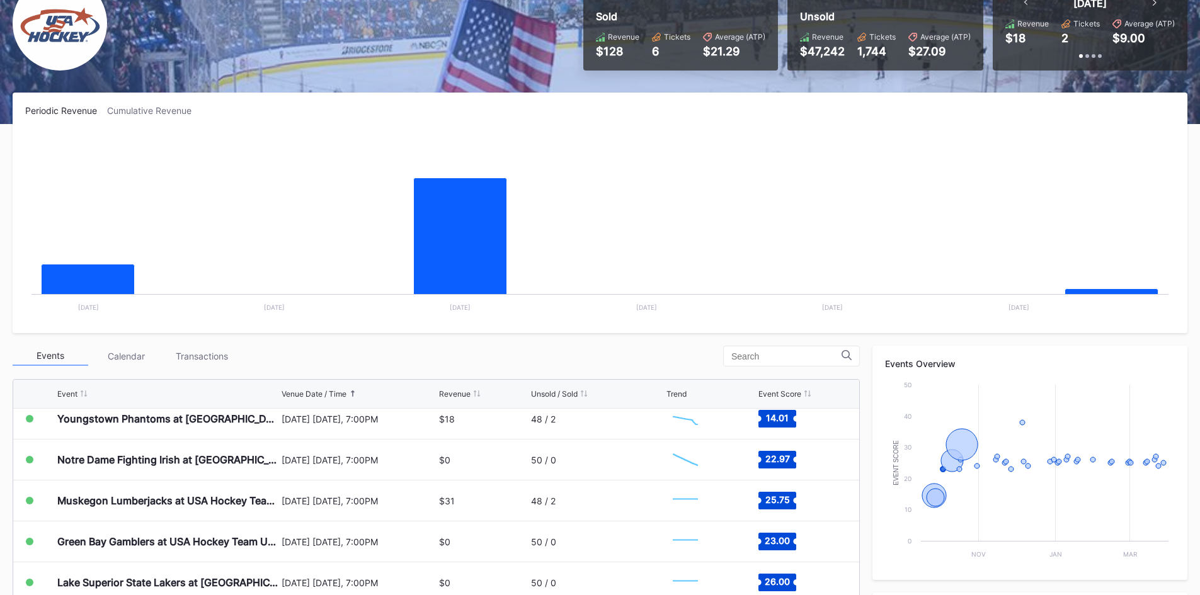
scroll to position [126, 0]
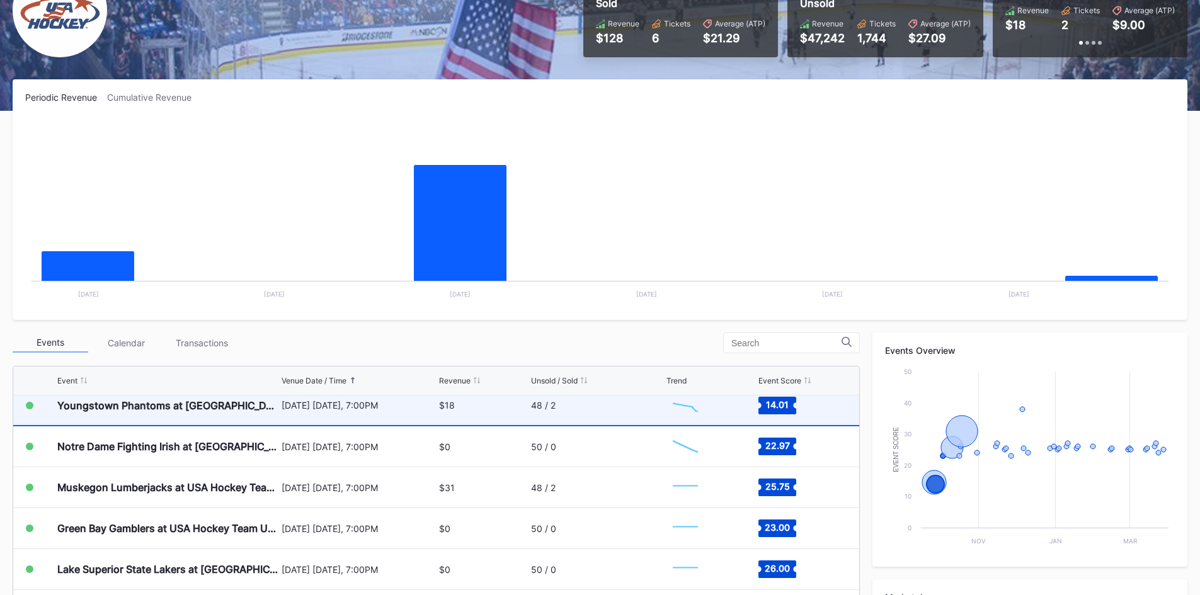
click at [484, 418] on div "$18" at bounding box center [483, 405] width 88 height 40
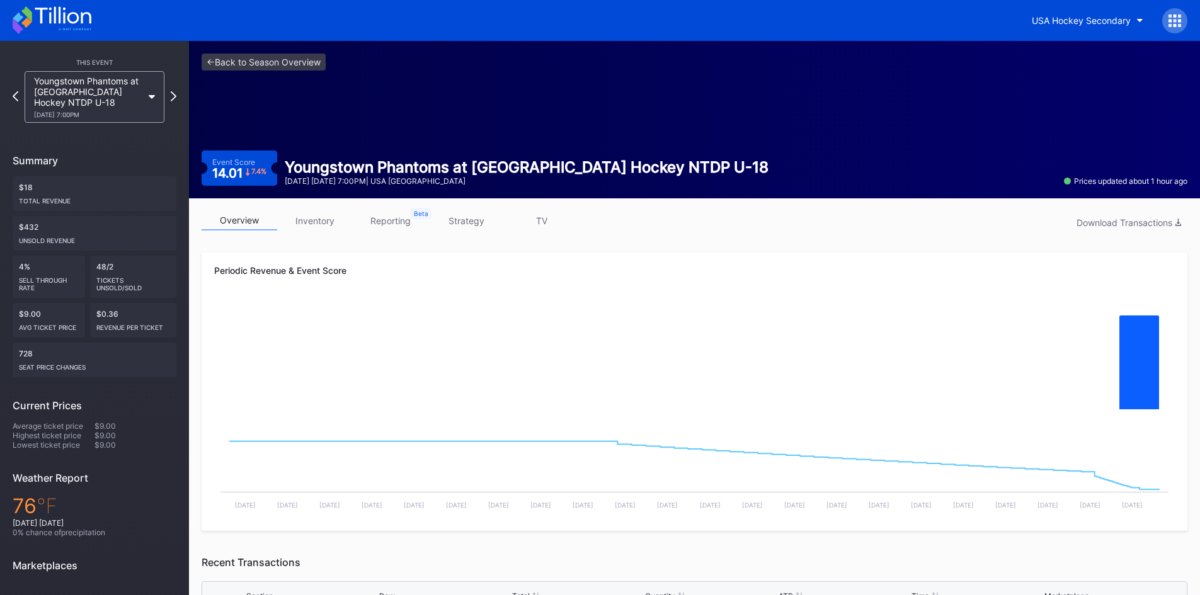
click at [332, 220] on link "inventory" at bounding box center [315, 221] width 76 height 20
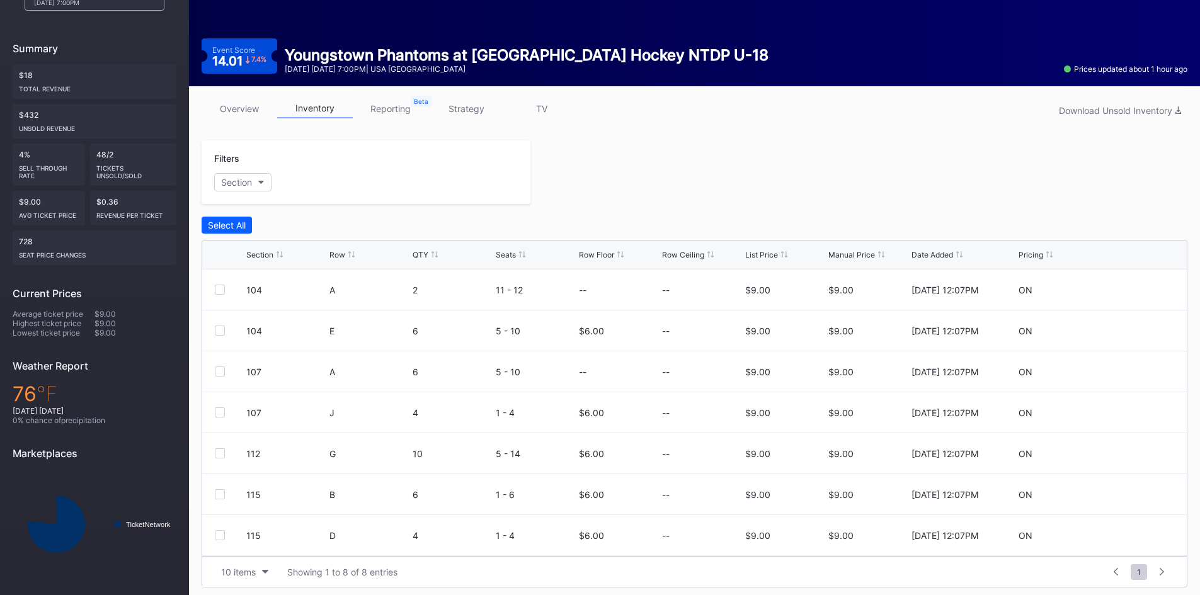
scroll to position [117, 0]
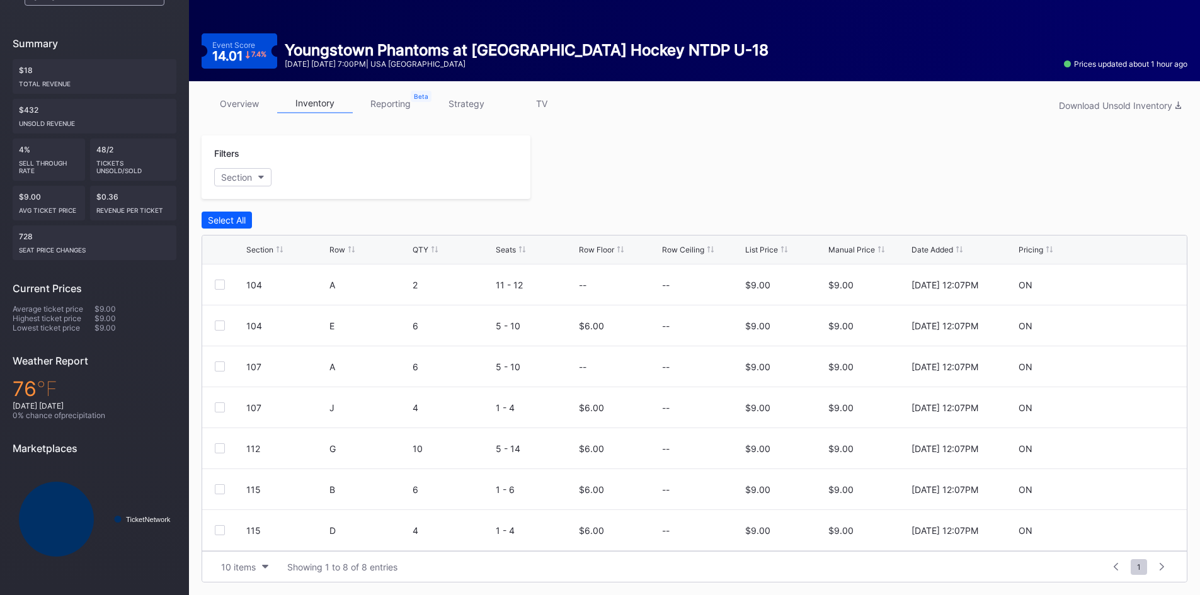
click at [407, 106] on link "reporting" at bounding box center [391, 104] width 76 height 20
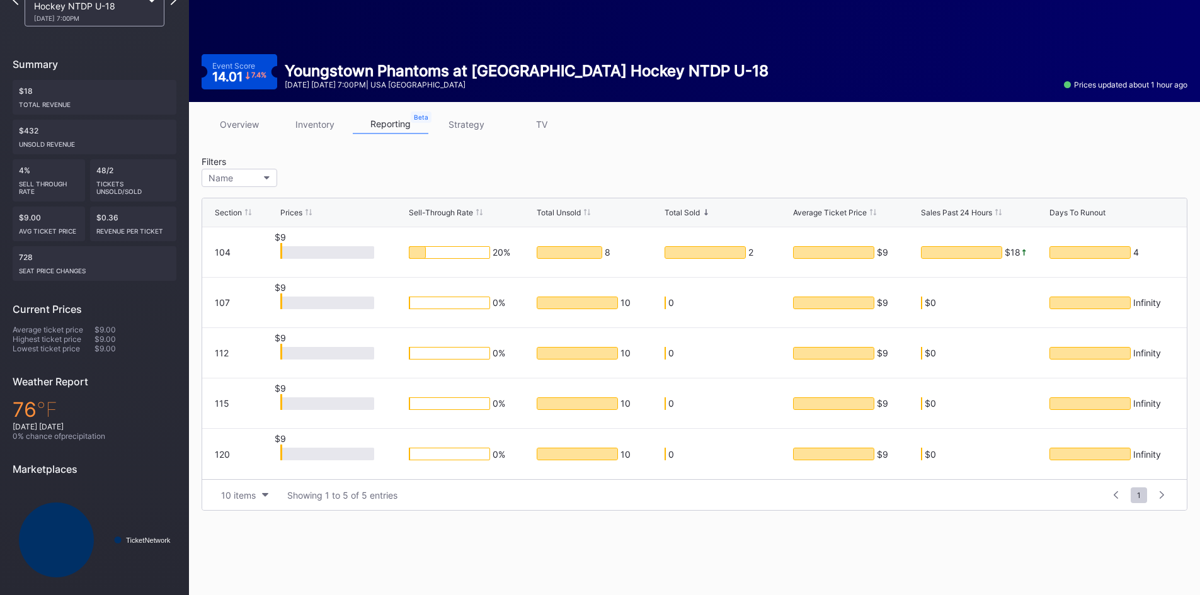
scroll to position [98, 0]
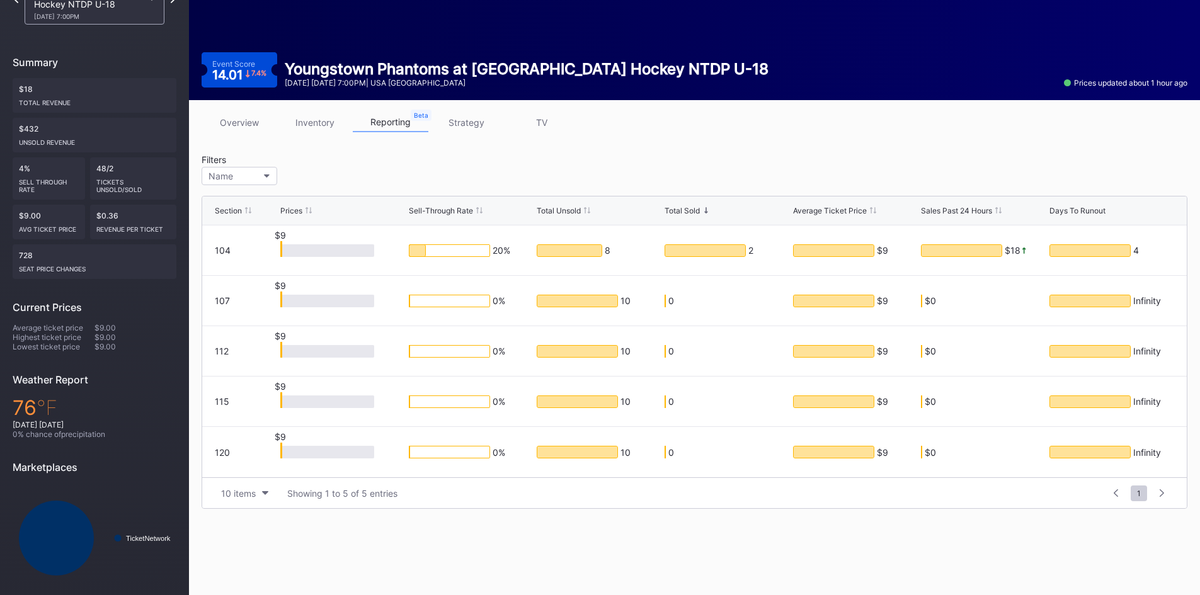
click at [467, 131] on link "strategy" at bounding box center [466, 123] width 76 height 20
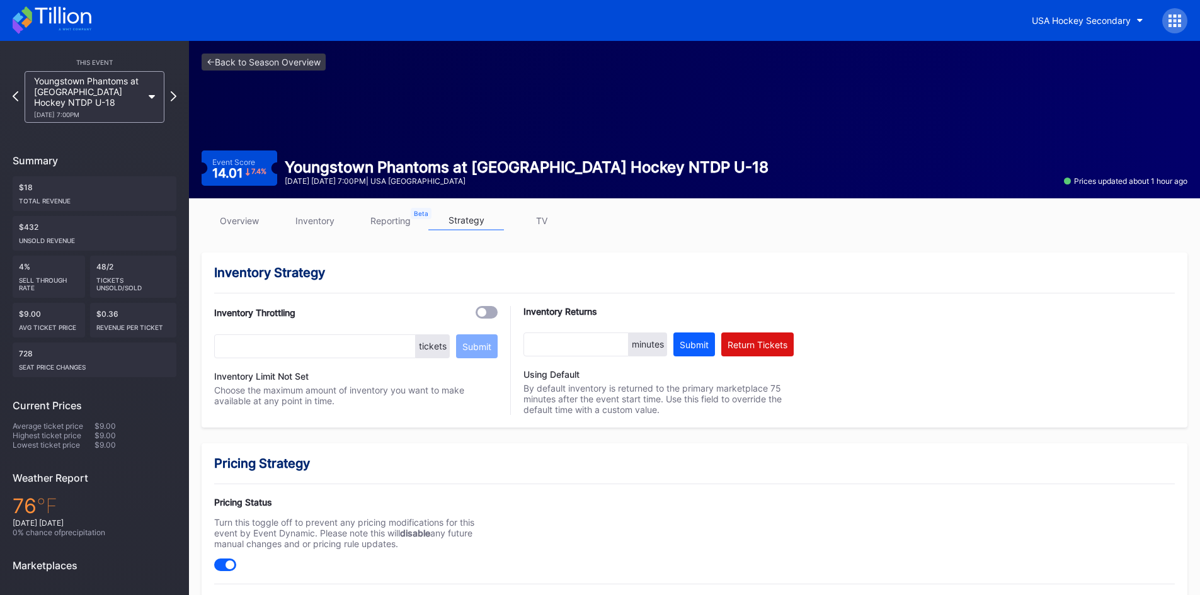
click at [248, 224] on link "overview" at bounding box center [240, 221] width 76 height 20
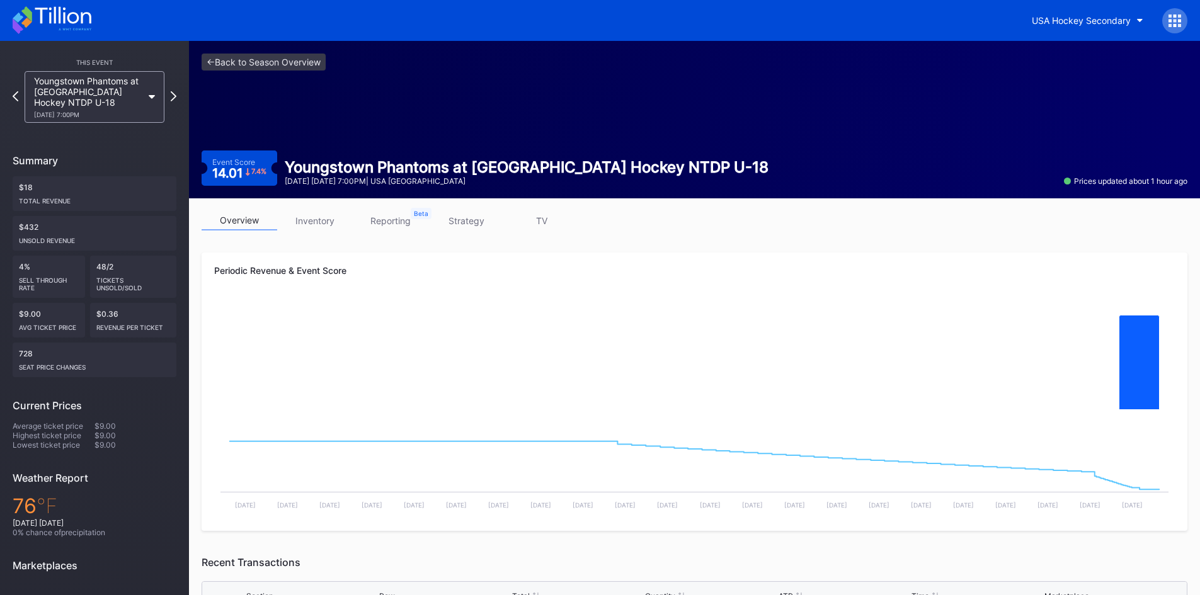
click at [310, 226] on link "inventory" at bounding box center [315, 221] width 76 height 20
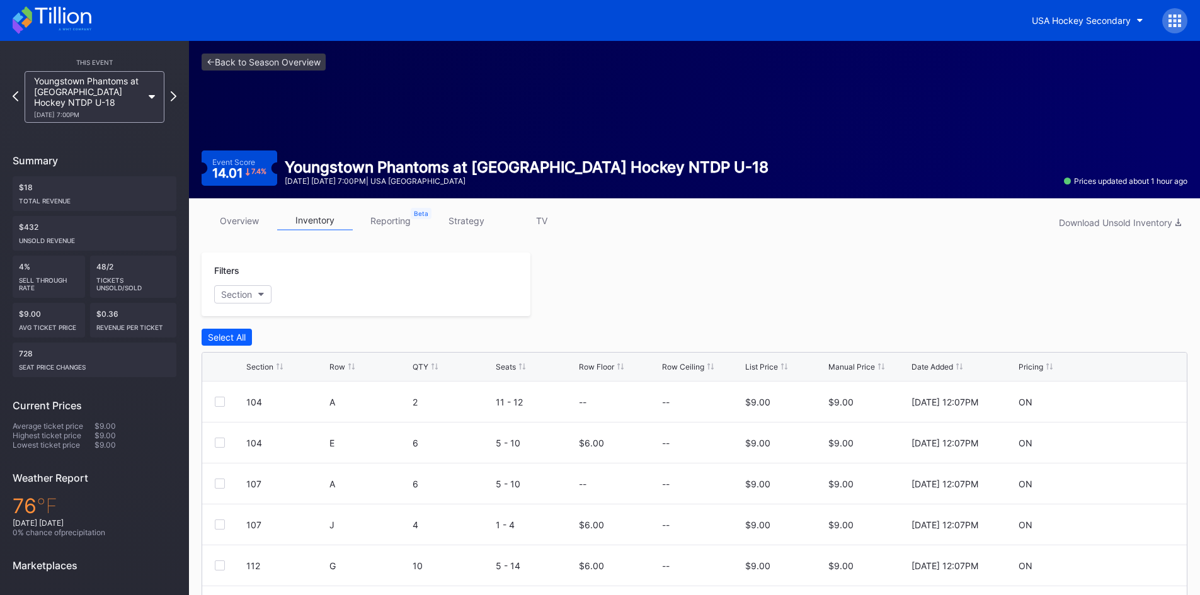
click at [62, 23] on icon at bounding box center [52, 20] width 79 height 28
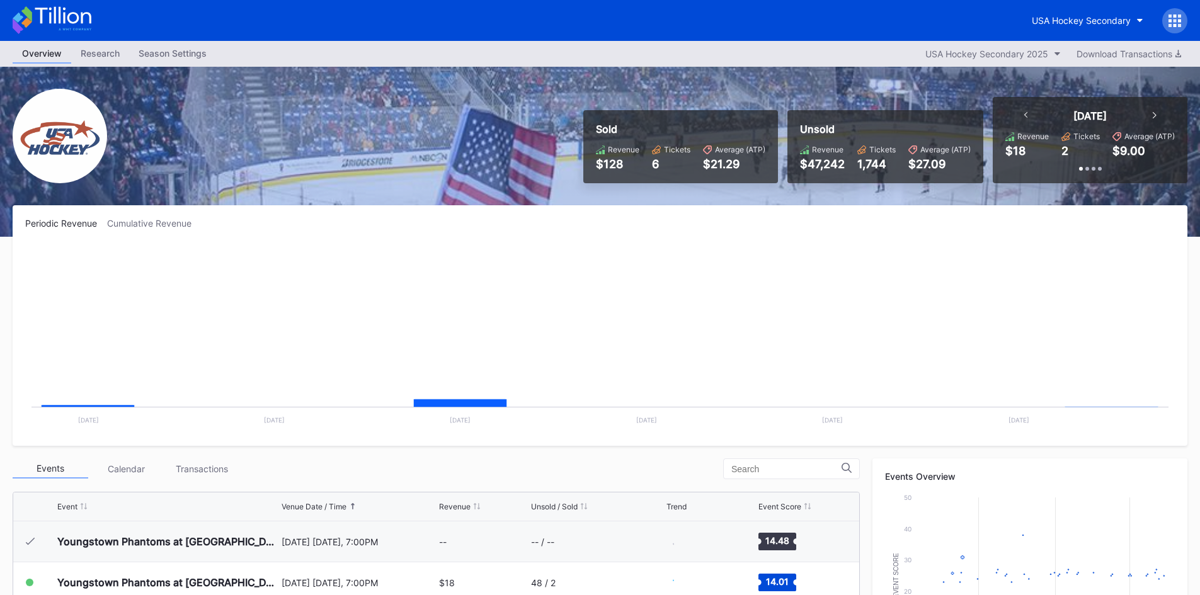
scroll to position [41, 0]
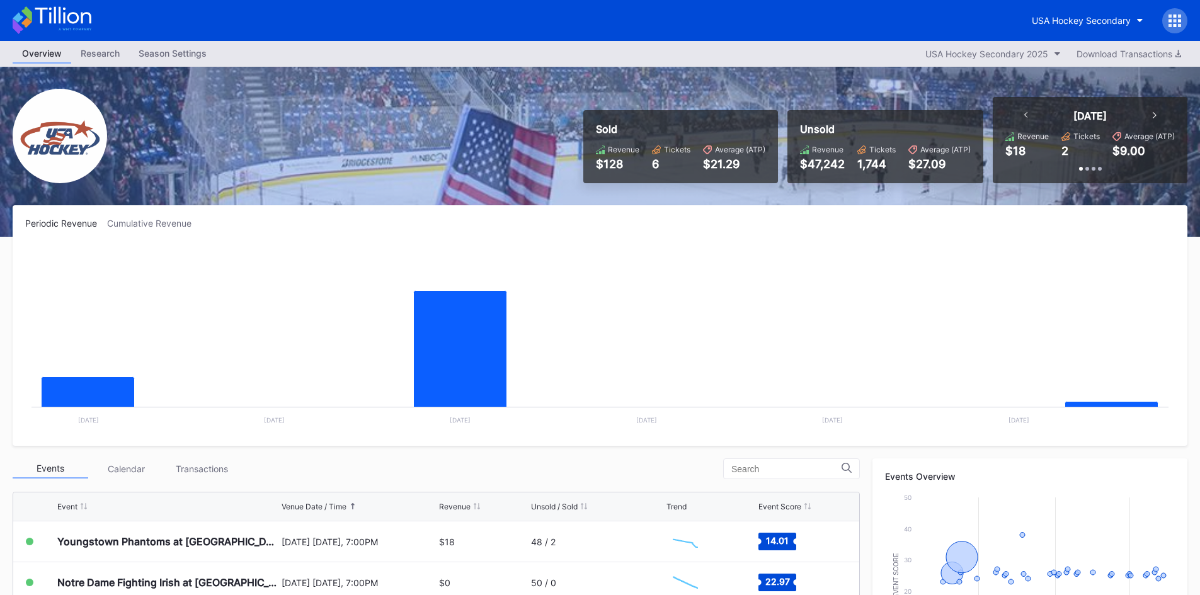
click at [848, 282] on rect "Chart title" at bounding box center [599, 338] width 1149 height 189
click at [120, 53] on div "Research" at bounding box center [100, 53] width 58 height 18
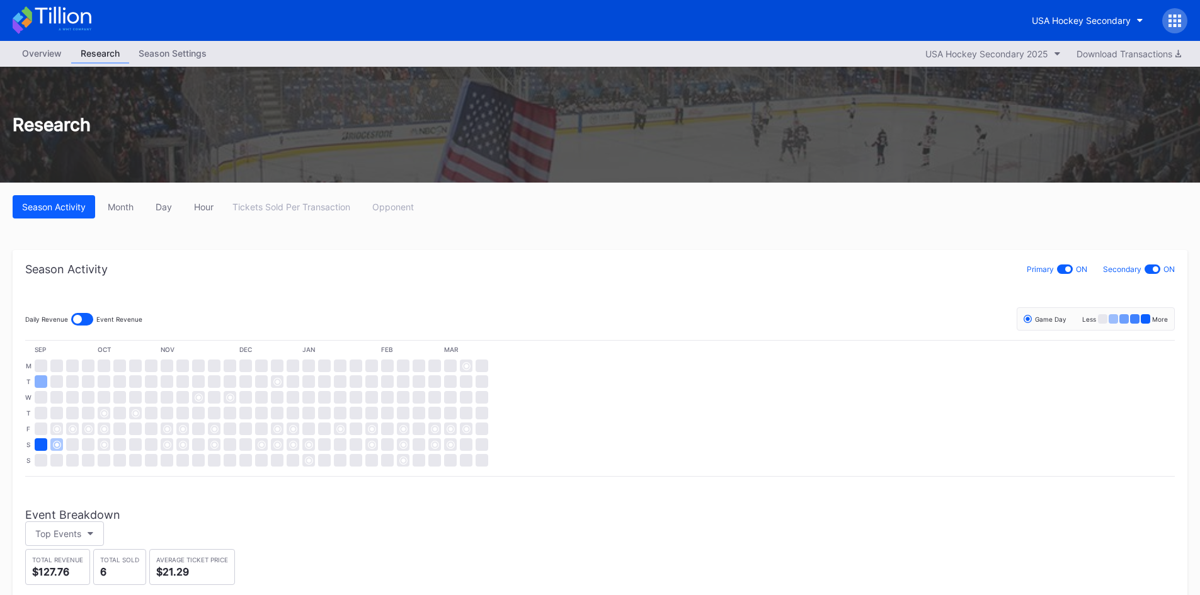
click at [195, 46] on div "Season Settings" at bounding box center [172, 53] width 87 height 18
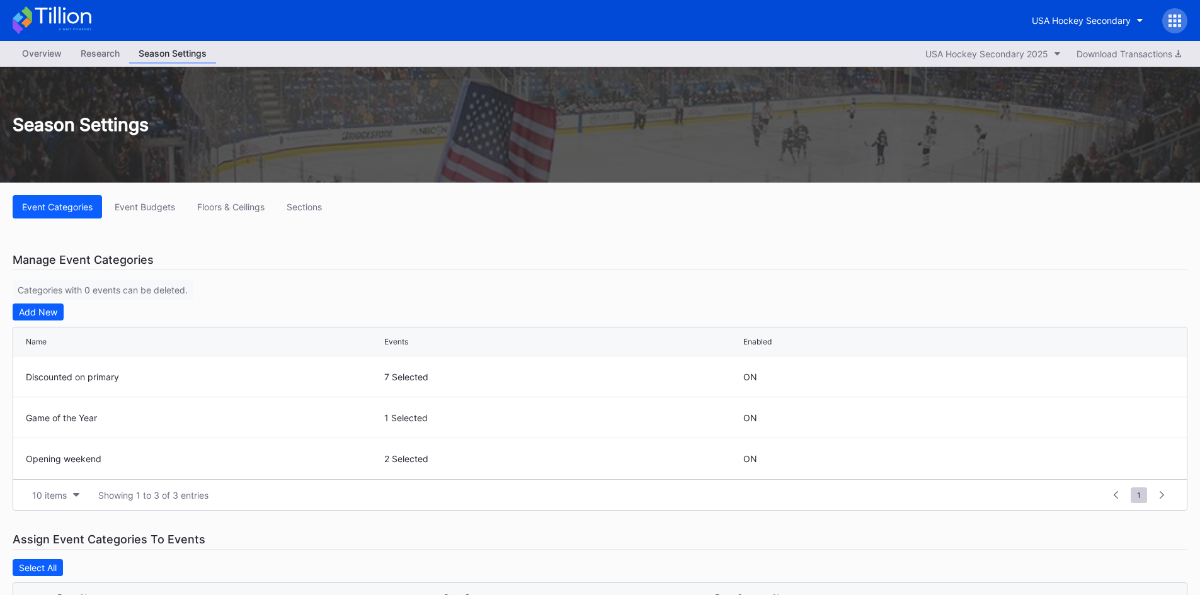
click at [45, 59] on div "Overview" at bounding box center [42, 53] width 59 height 18
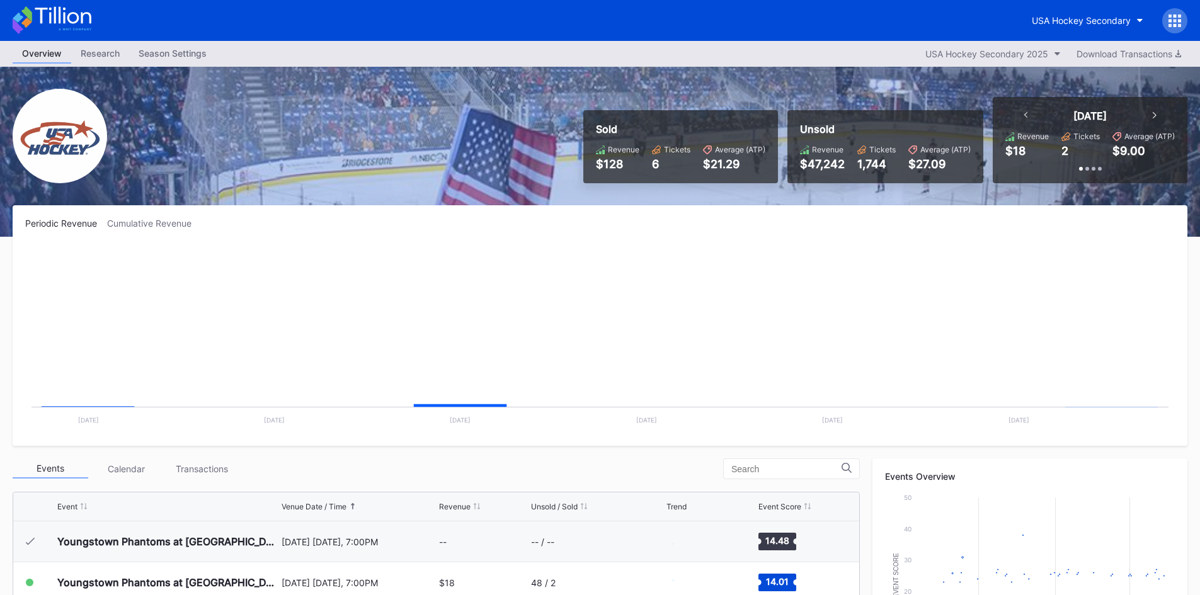
scroll to position [41, 0]
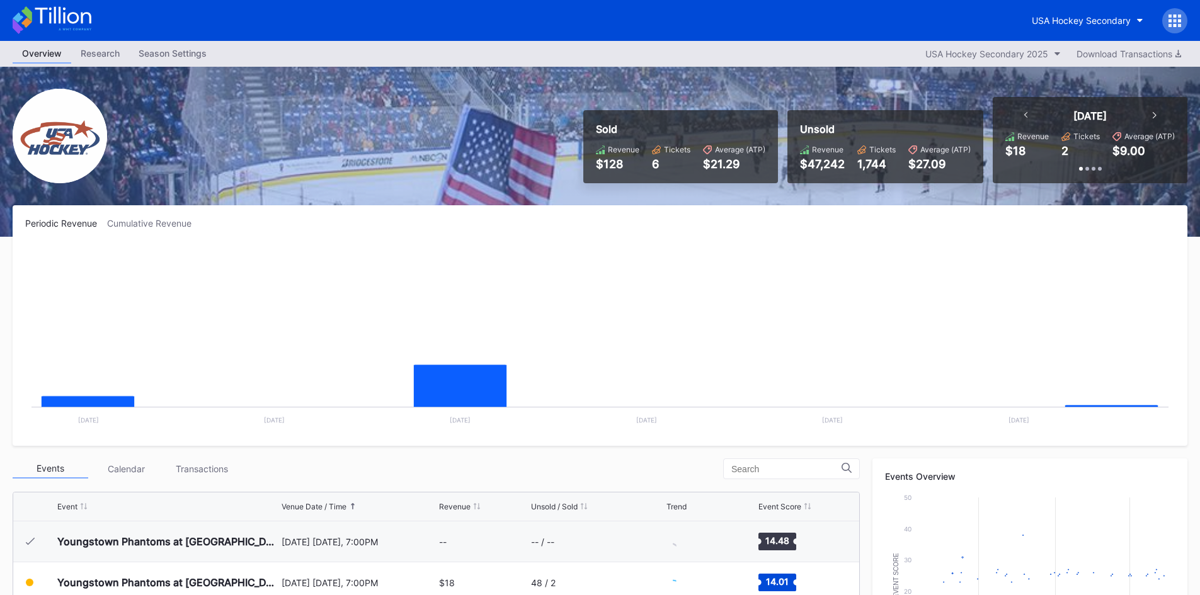
scroll to position [41, 0]
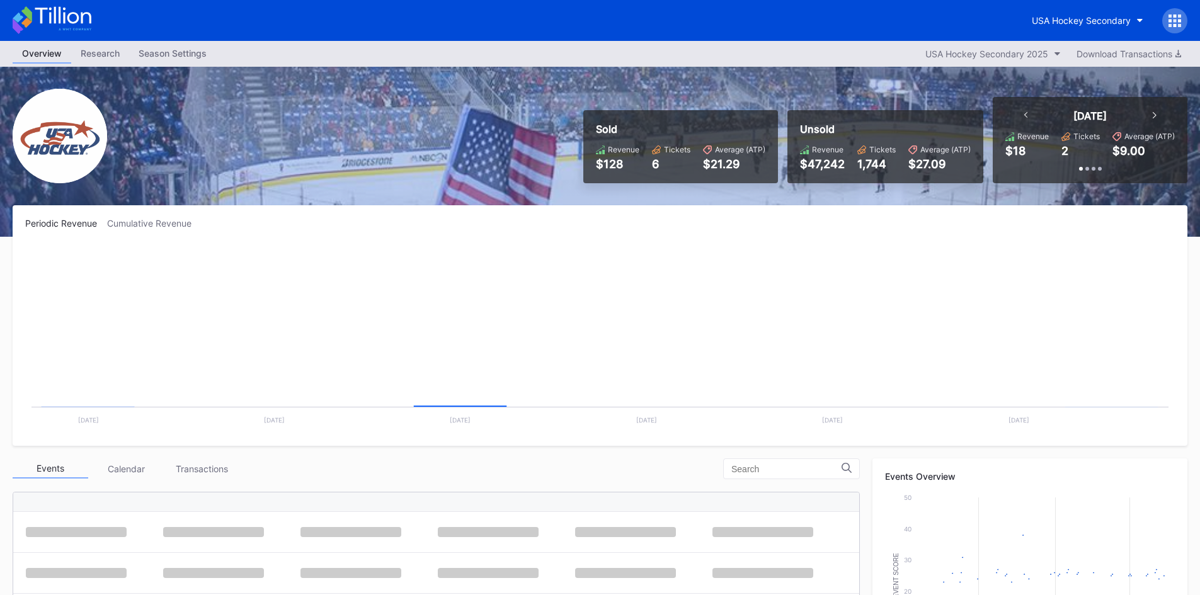
scroll to position [41, 0]
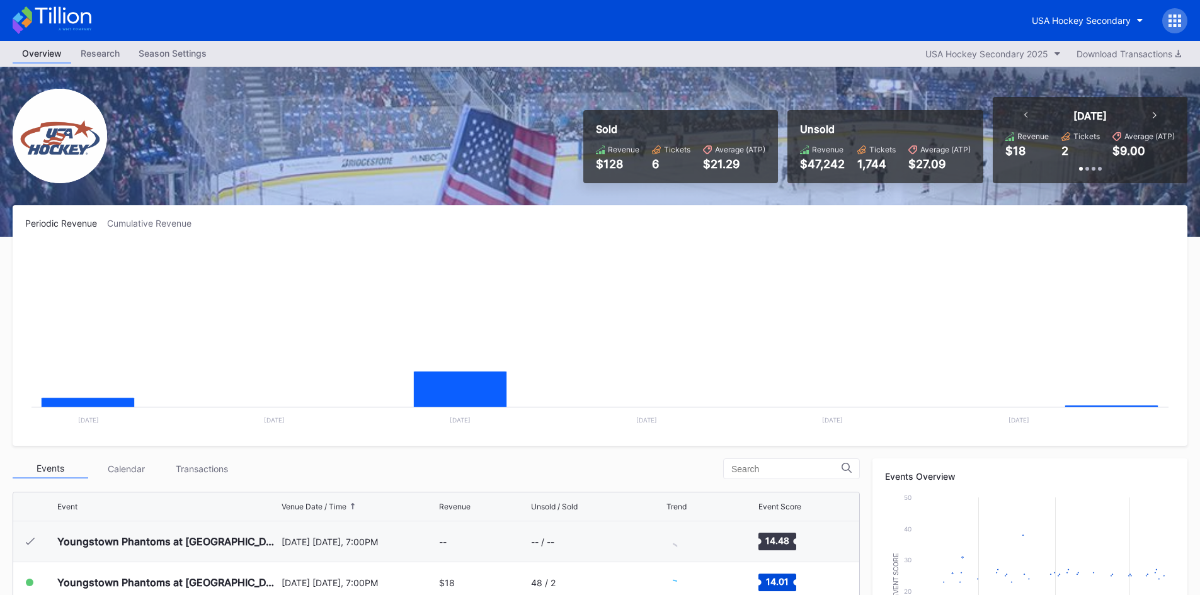
scroll to position [41, 0]
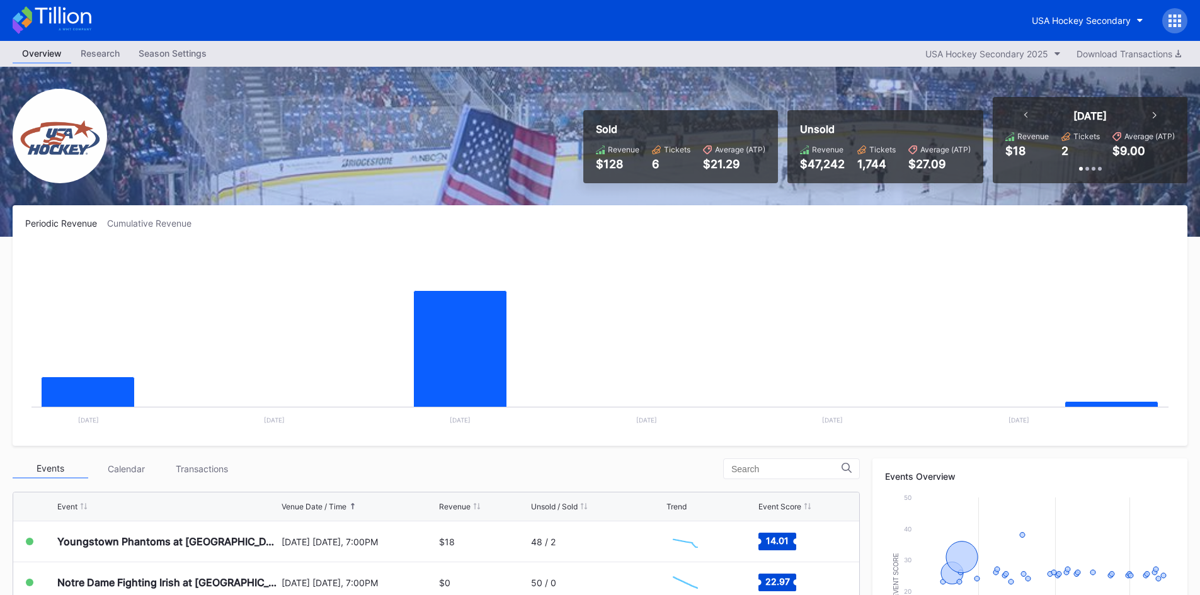
click at [603, 278] on rect "Chart title" at bounding box center [599, 338] width 1149 height 189
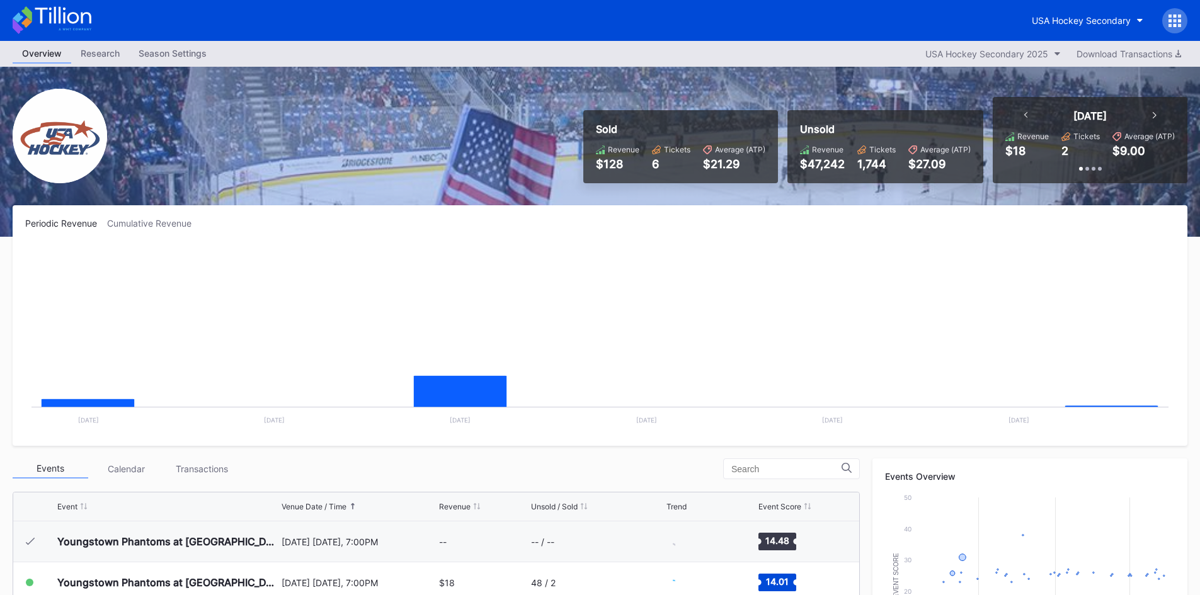
scroll to position [41, 0]
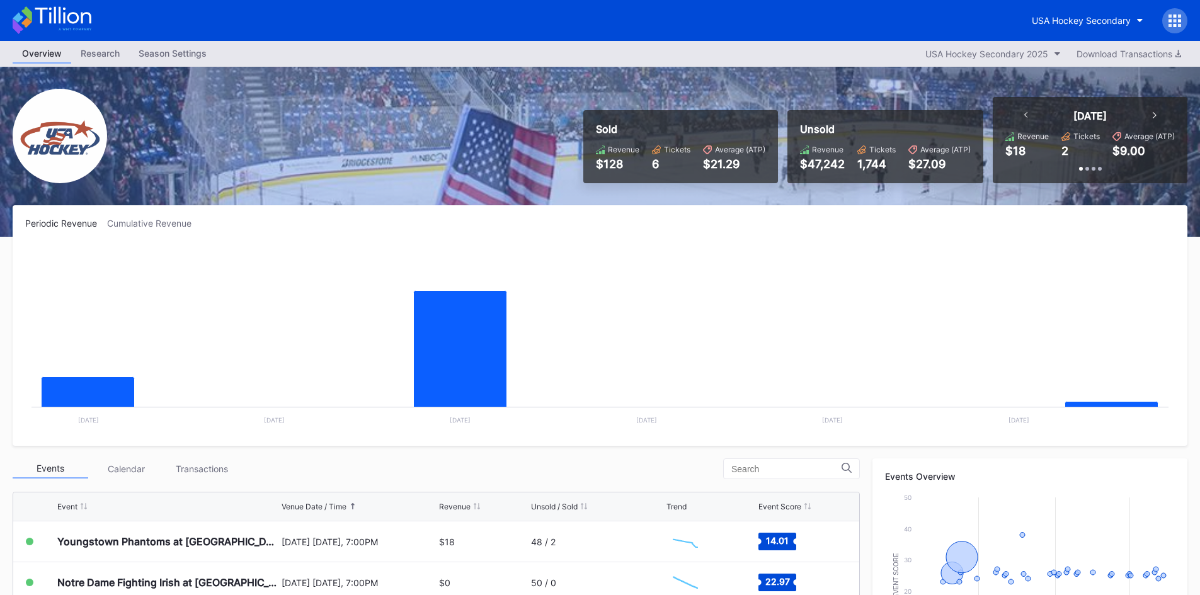
click at [669, 392] on rect "Chart title" at bounding box center [599, 338] width 1149 height 189
click at [33, 14] on icon at bounding box center [52, 20] width 79 height 28
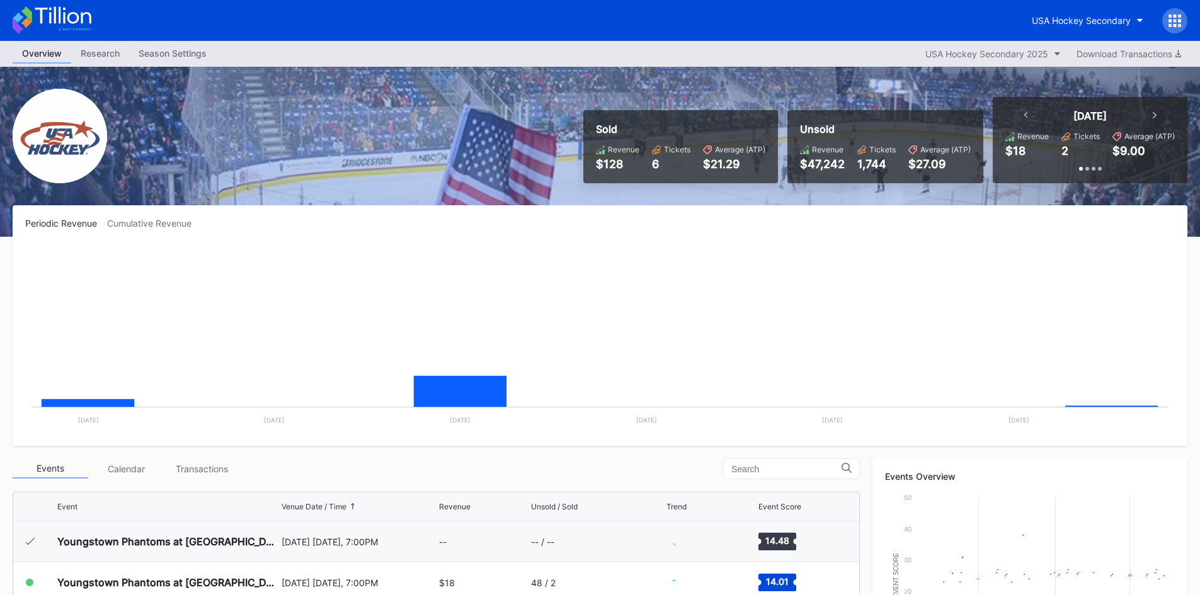
scroll to position [41, 0]
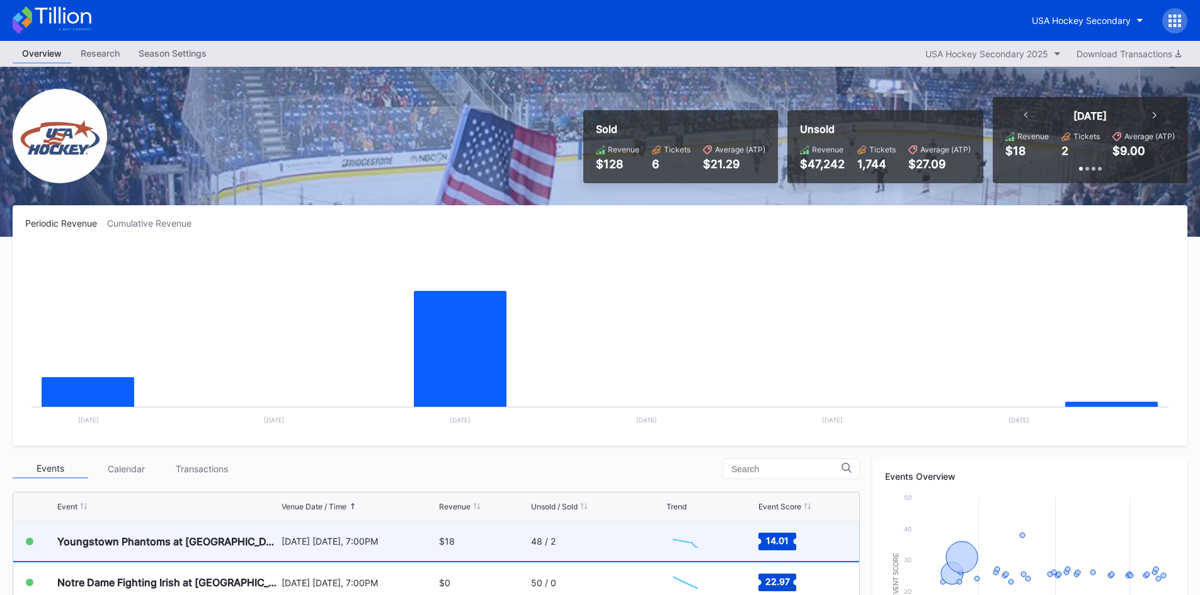
click at [273, 535] on div "Youngstown Phantoms at [GEOGRAPHIC_DATA] Hockey NTDP U-18" at bounding box center [167, 541] width 221 height 13
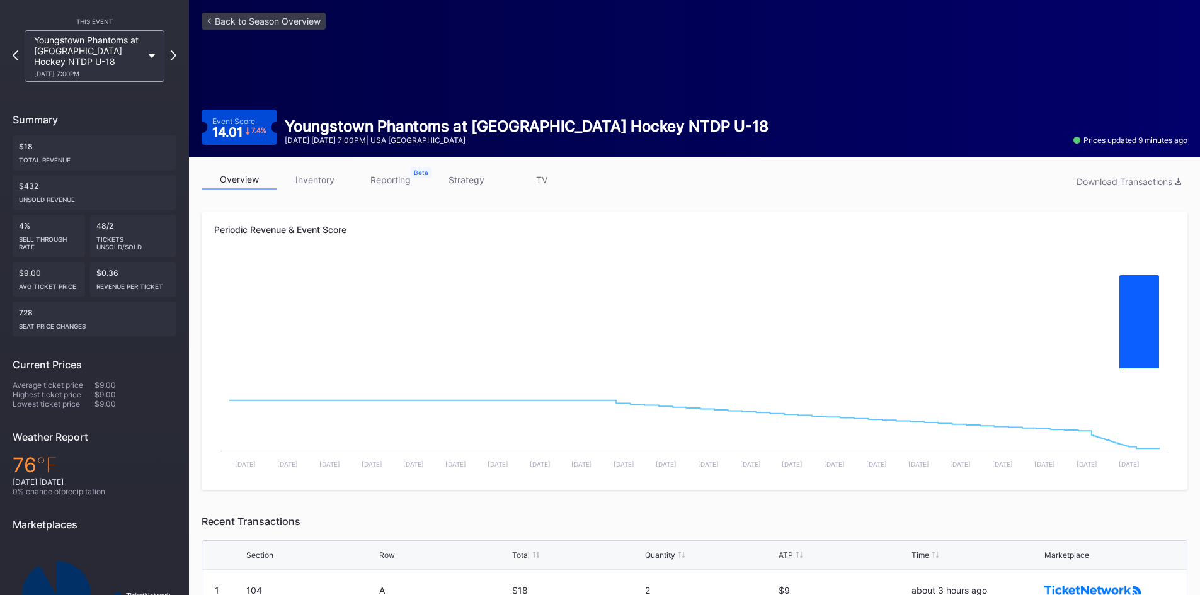
scroll to position [63, 0]
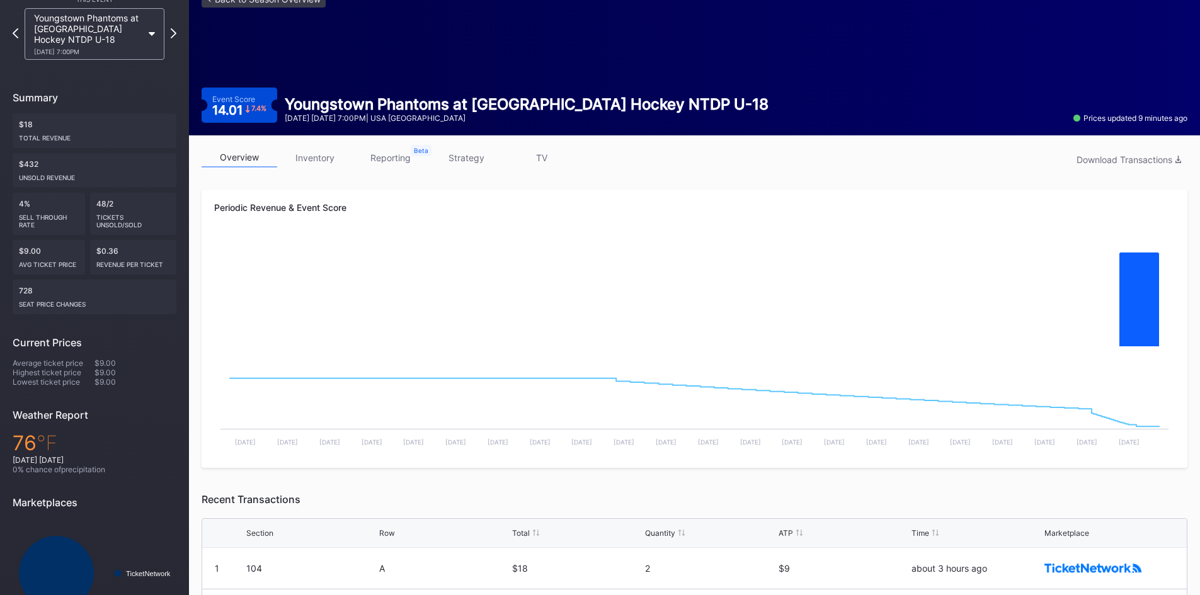
click at [391, 160] on link "reporting" at bounding box center [391, 158] width 76 height 20
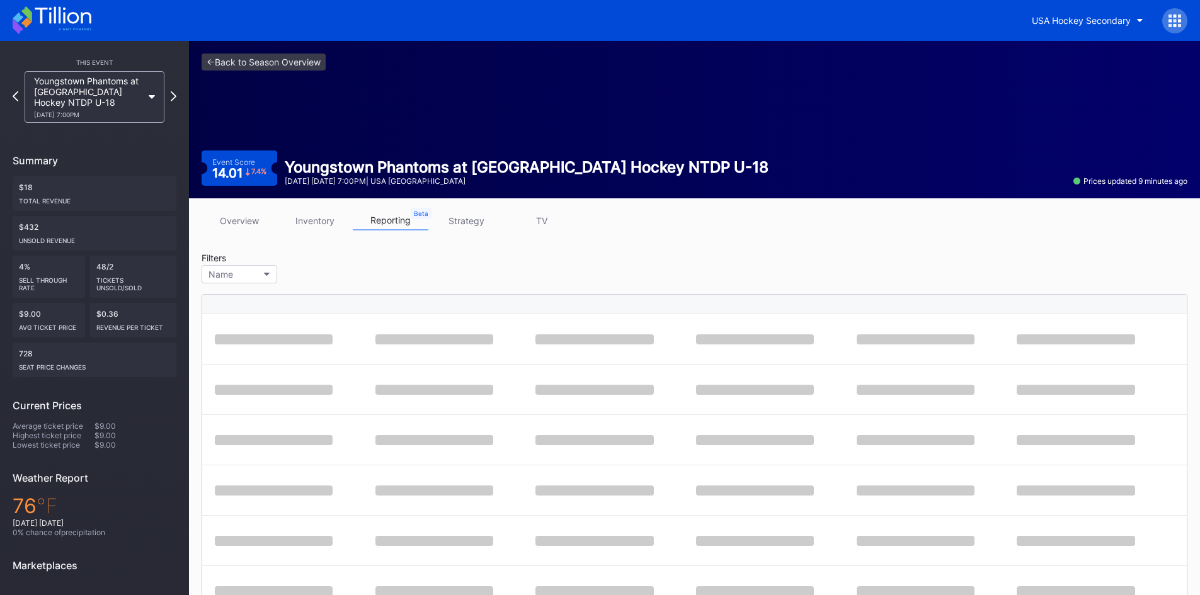
click at [464, 220] on link "strategy" at bounding box center [466, 221] width 76 height 20
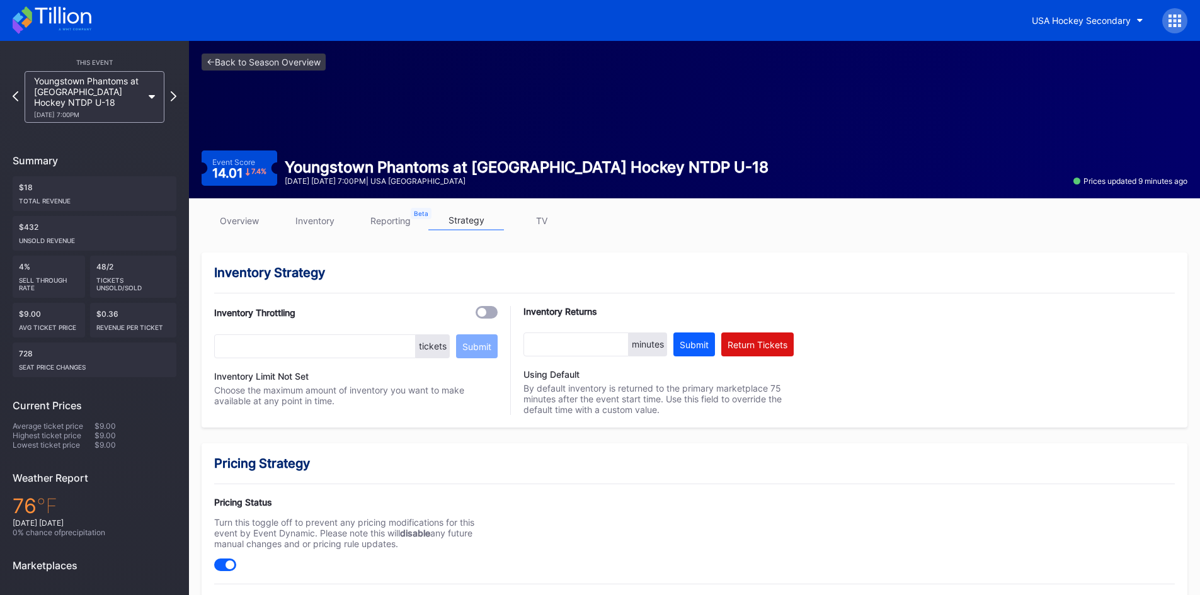
click at [395, 225] on link "reporting" at bounding box center [391, 221] width 76 height 20
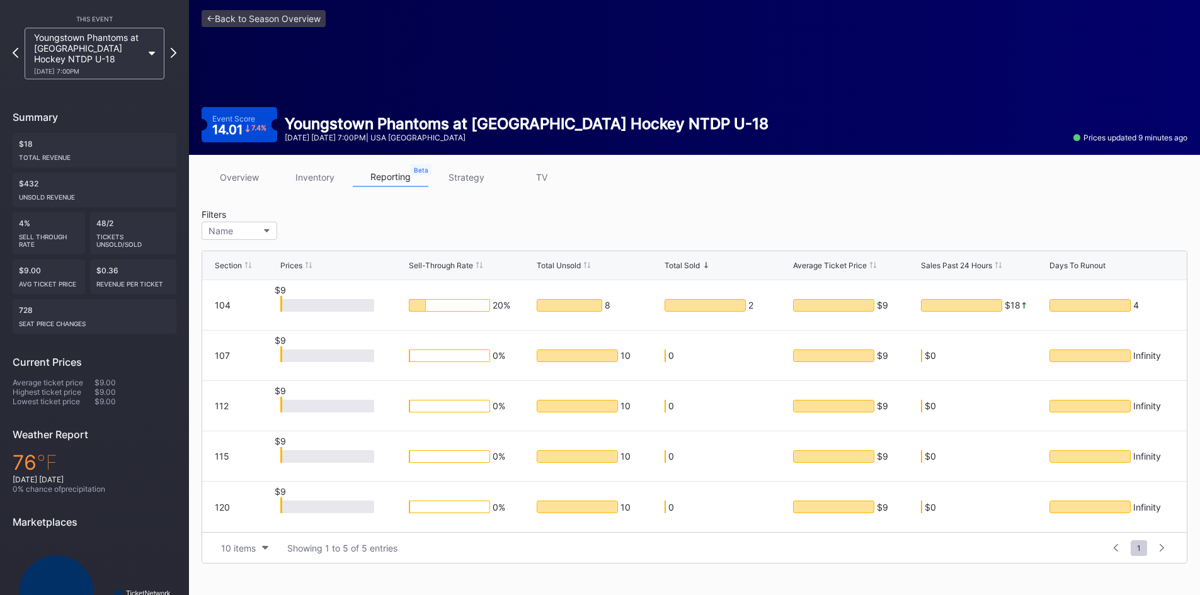
scroll to position [98, 0]
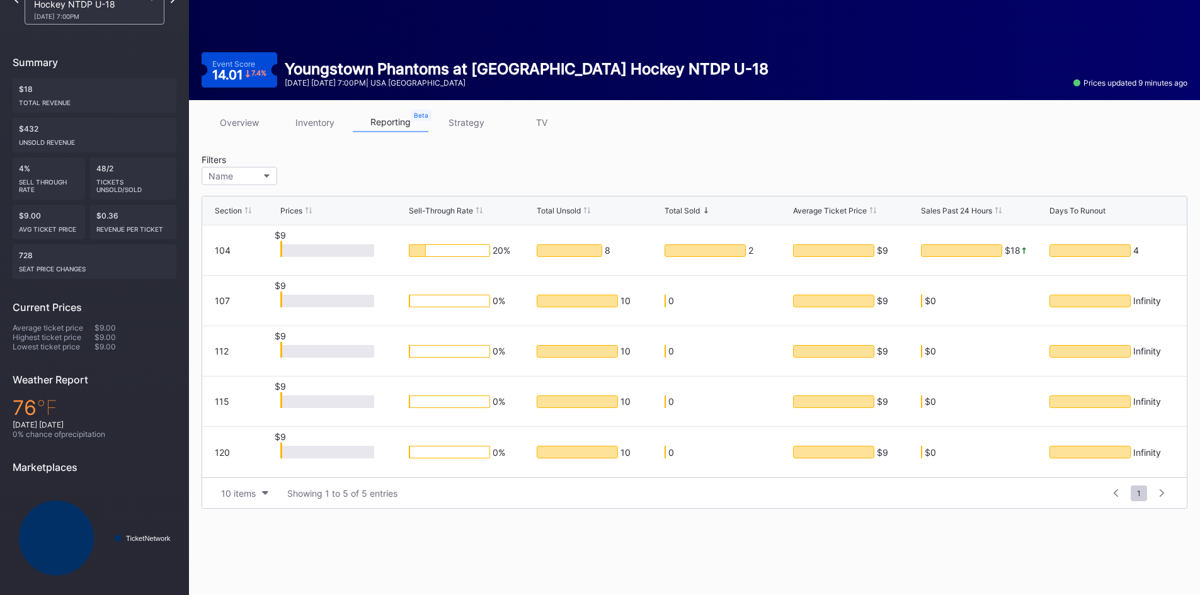
click at [326, 120] on link "inventory" at bounding box center [315, 123] width 76 height 20
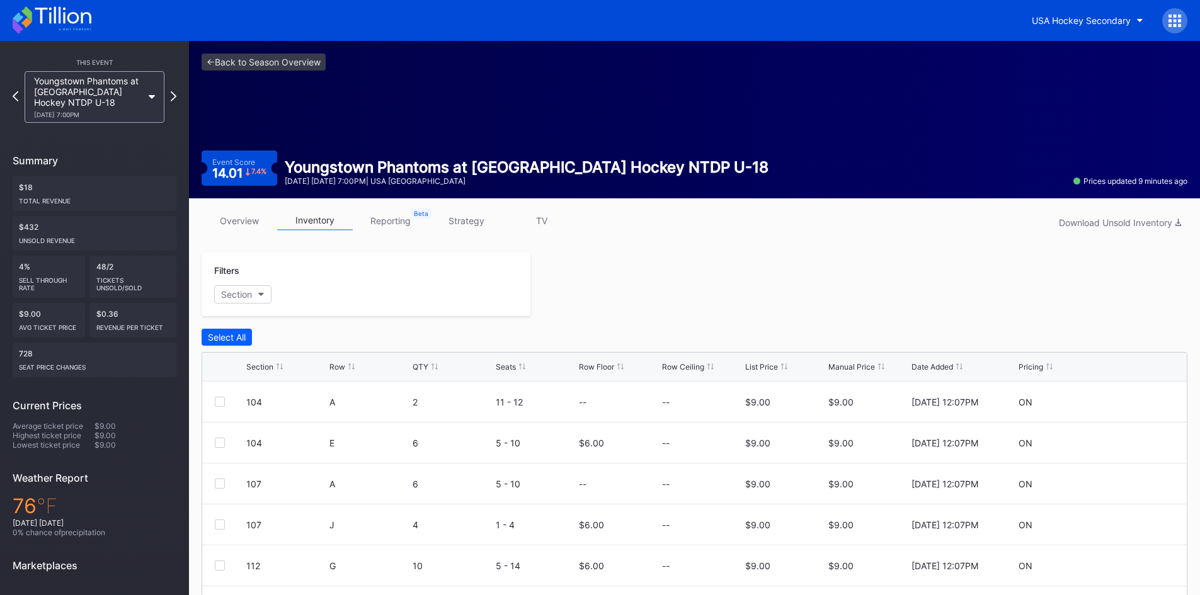
click at [238, 221] on link "overview" at bounding box center [240, 221] width 76 height 20
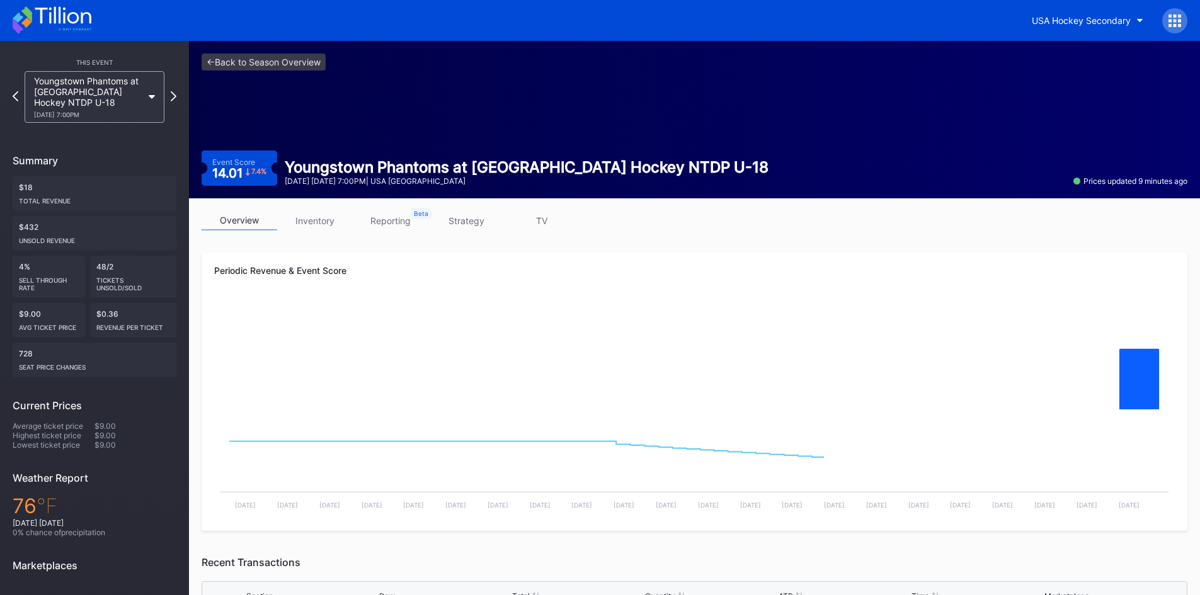
click at [46, 20] on icon at bounding box center [52, 20] width 79 height 28
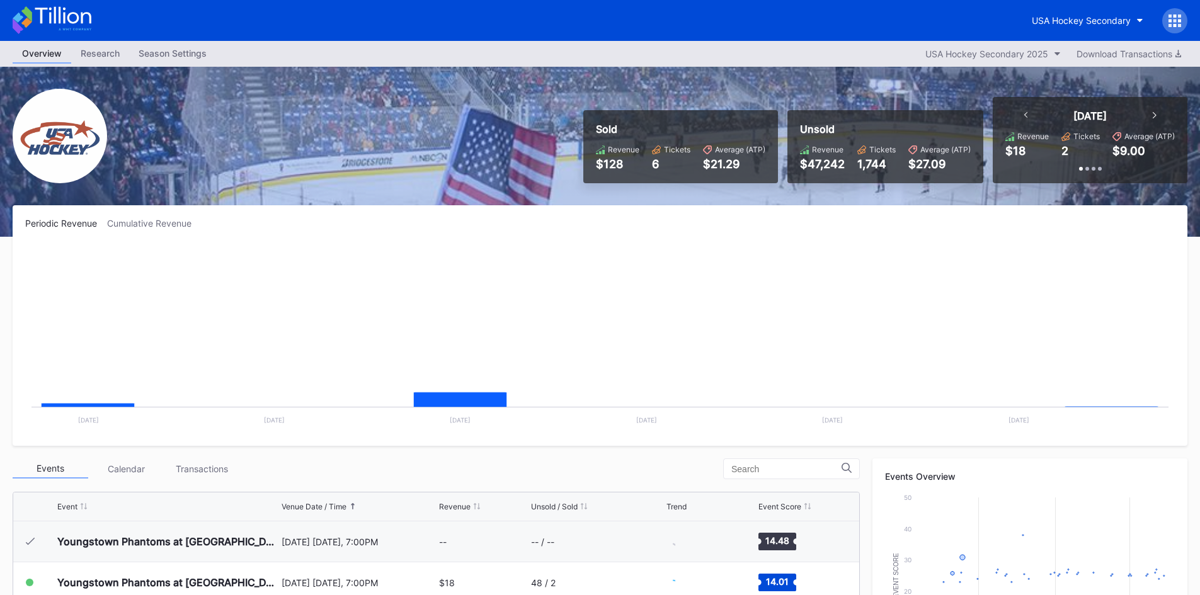
scroll to position [41, 0]
